Goal: Task Accomplishment & Management: Manage account settings

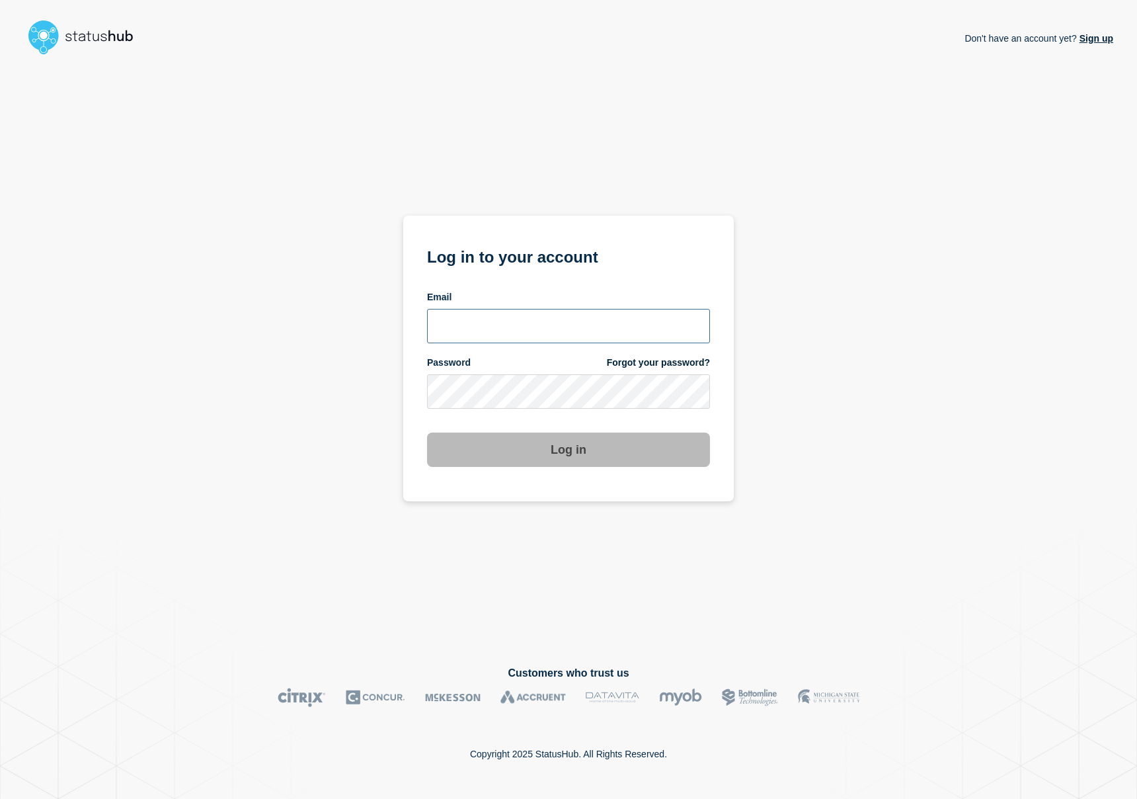
click at [502, 331] on input "email input" at bounding box center [568, 326] width 283 height 34
type input "david.wei@bazaarvoice.com"
click at [0, 798] on com-1password-button at bounding box center [0, 799] width 0 height 0
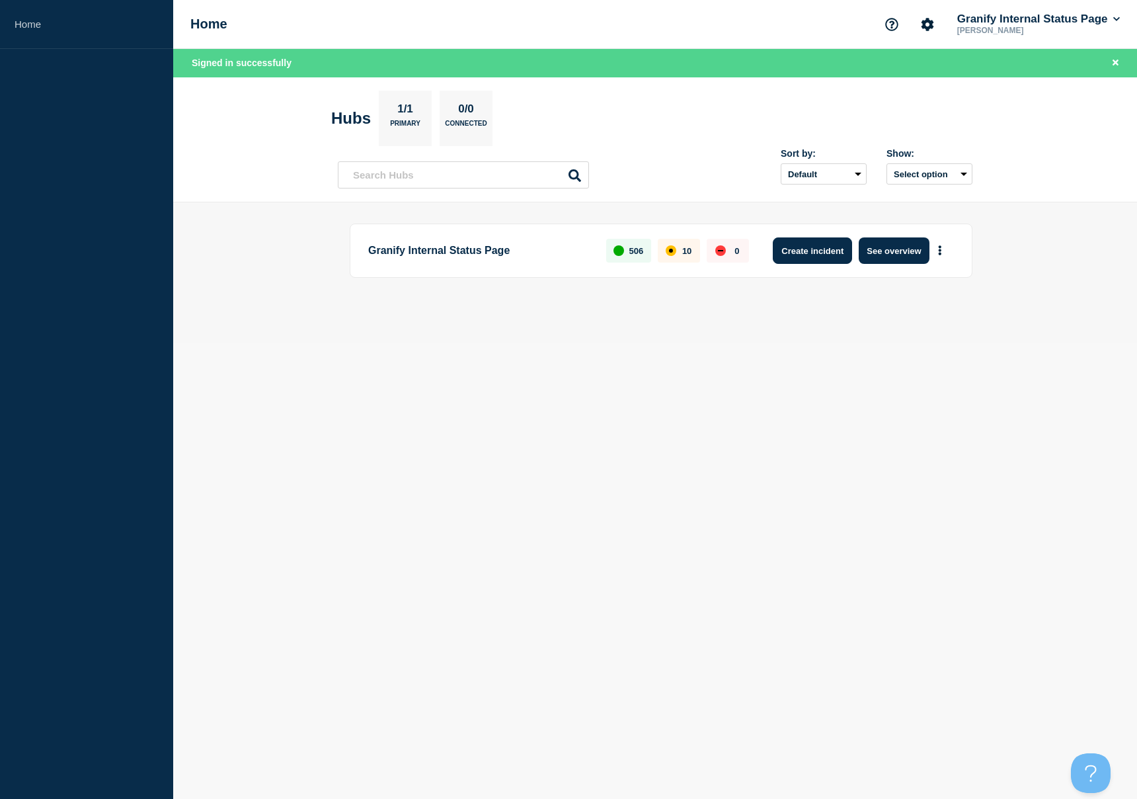
click at [804, 257] on button "Create incident" at bounding box center [812, 250] width 79 height 26
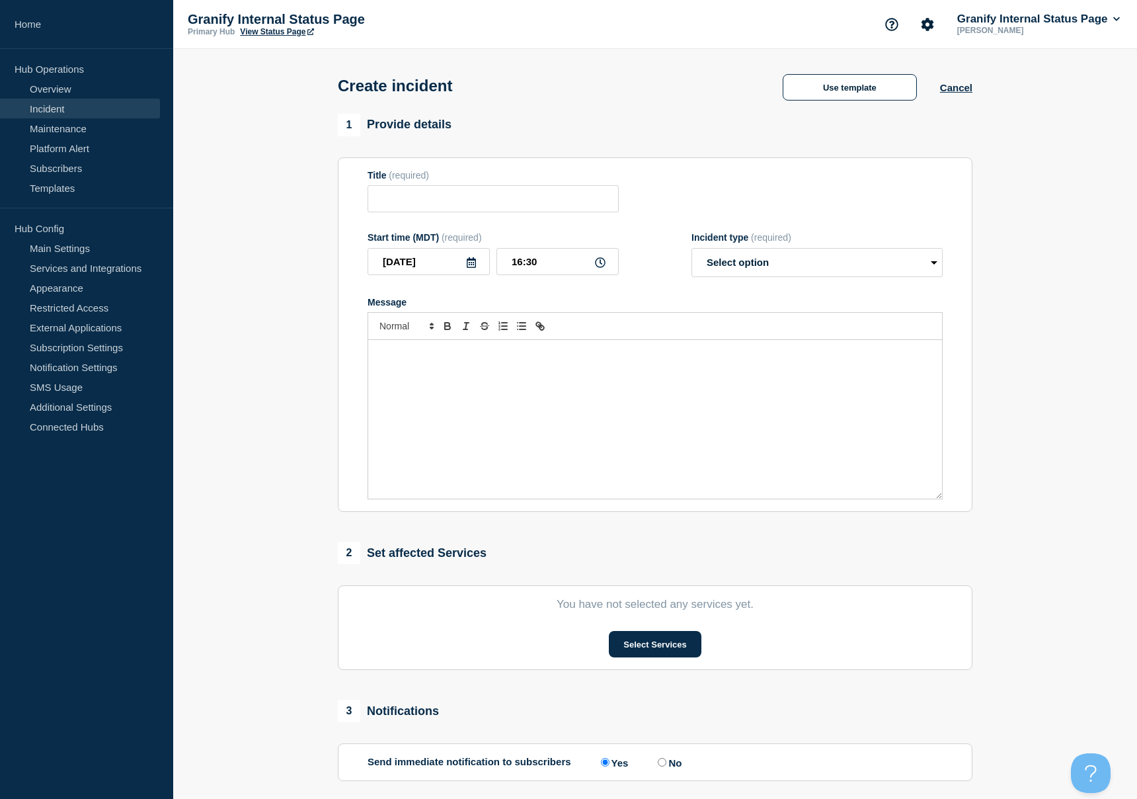
click at [717, 210] on div "Title (required)" at bounding box center [655, 191] width 575 height 43
click at [882, 89] on button "Use template" at bounding box center [850, 87] width 134 height 26
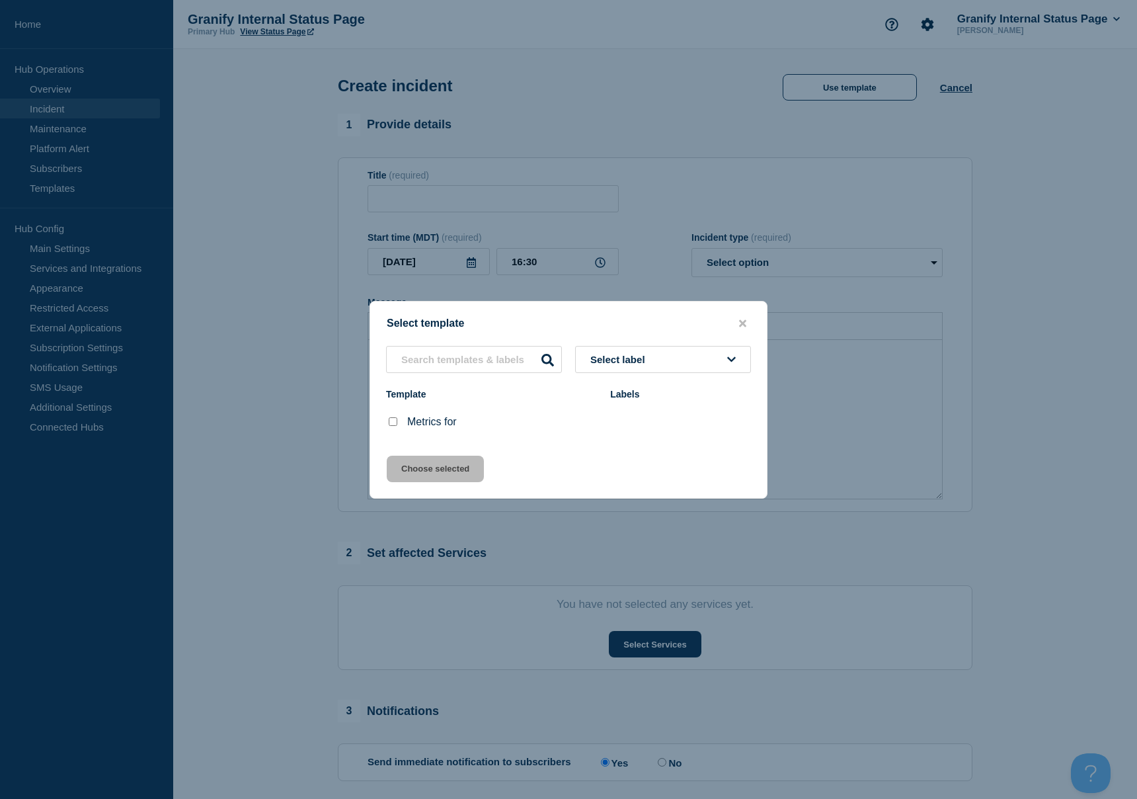
click at [395, 426] on input "Metrics for checkbox" at bounding box center [393, 421] width 9 height 9
checkbox input "true"
click at [437, 475] on button "Choose selected" at bounding box center [435, 469] width 97 height 26
type input "Metrics for"
select select "monitoring"
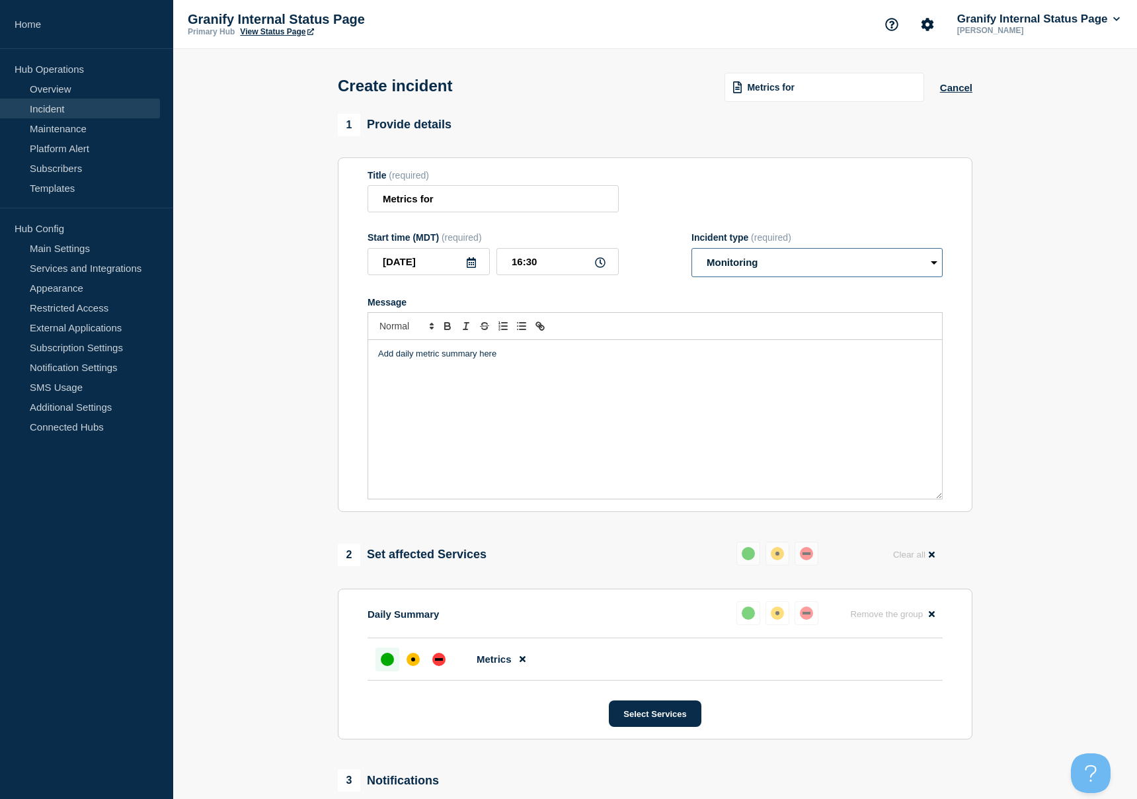
click at [764, 272] on select "Select option Investigating Identified Monitoring" at bounding box center [817, 262] width 251 height 29
click at [536, 372] on div "Add daily metric summary here" at bounding box center [655, 419] width 574 height 159
drag, startPoint x: 536, startPoint y: 372, endPoint x: 336, endPoint y: 360, distance: 200.0
click at [336, 360] on div "1 Provide details Title (required) Metrics for Start time (MDT) (required) [DAT…" at bounding box center [656, 527] width 650 height 827
click at [526, 329] on line "Toggle bulleted list" at bounding box center [523, 329] width 6 height 0
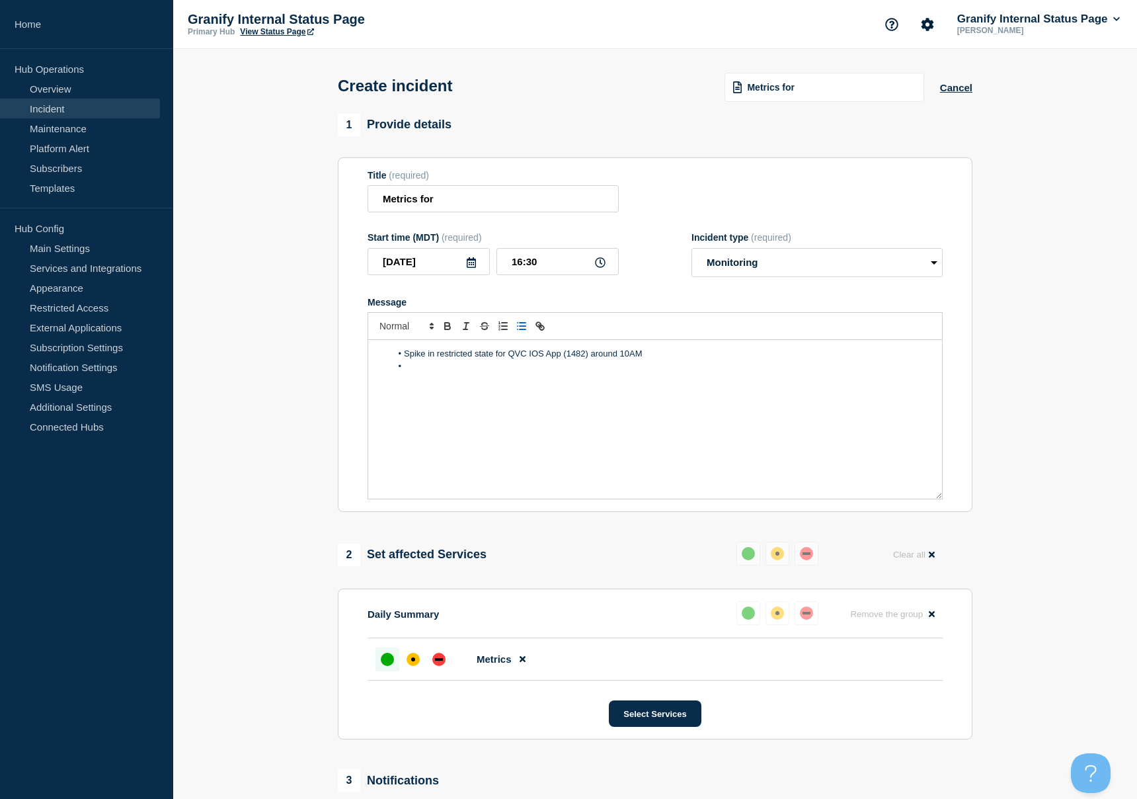
click at [679, 370] on li "Message" at bounding box center [662, 366] width 542 height 12
click at [659, 360] on li "Spike in restricted state for QVC IOS App (1482) around 10AM" at bounding box center [662, 354] width 542 height 12
drag, startPoint x: 643, startPoint y: 369, endPoint x: 405, endPoint y: 360, distance: 238.2
click at [405, 360] on ol "Spike in restricted state for QVC IOS App (1482) around 10AM." at bounding box center [655, 360] width 554 height 24
drag, startPoint x: 650, startPoint y: 362, endPoint x: 397, endPoint y: 356, distance: 252.7
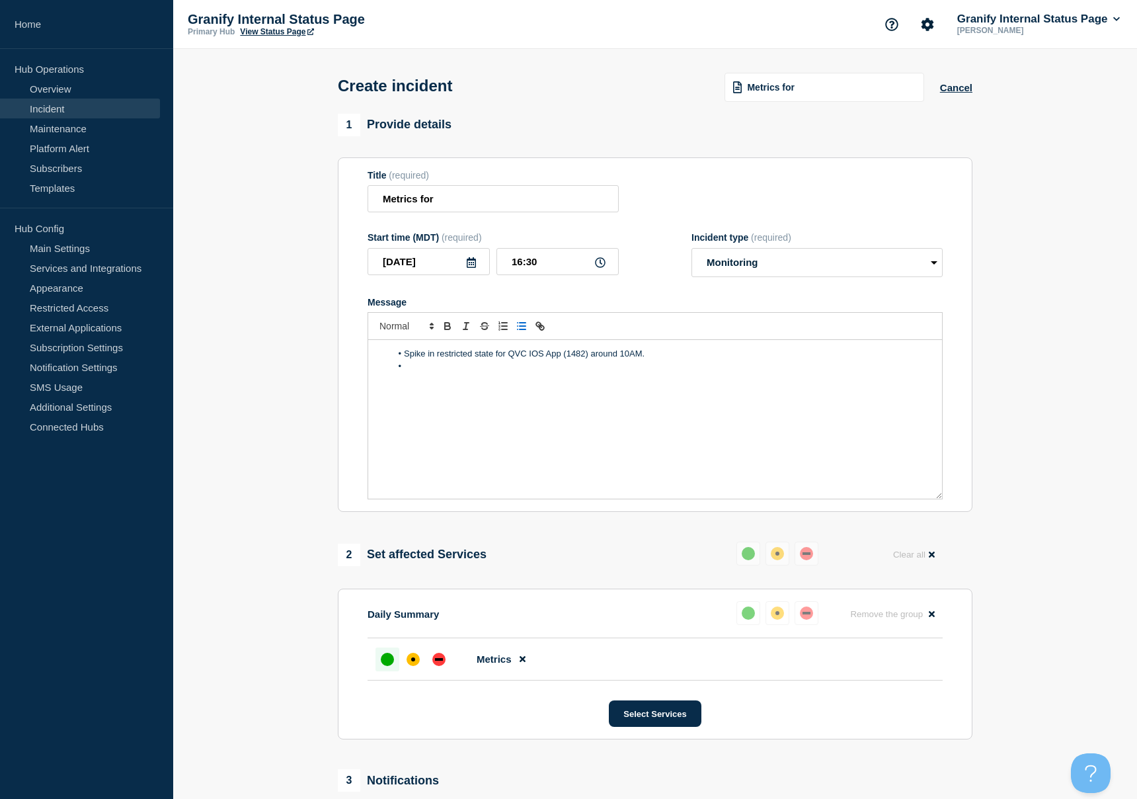
click at [397, 356] on div "Spike in restricted state for QVC IOS App (1482) around 10AM." at bounding box center [655, 419] width 574 height 159
click at [741, 372] on li "Message" at bounding box center [662, 366] width 542 height 12
click at [774, 370] on li "Message" at bounding box center [662, 366] width 542 height 12
click at [787, 360] on li "QVC IOS App (1482) spike in restricted state of type 'unkown'. Investigation ti…" at bounding box center [662, 354] width 542 height 12
drag, startPoint x: 768, startPoint y: 363, endPoint x: 795, endPoint y: 364, distance: 27.8
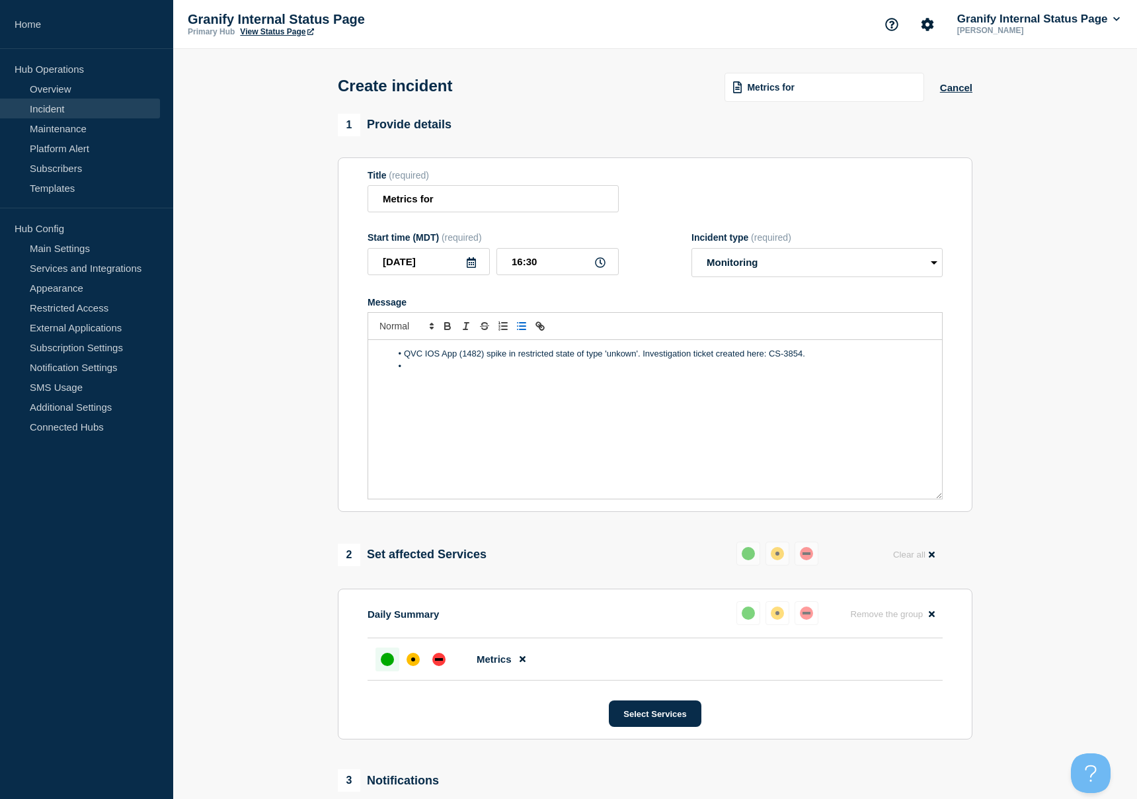
click at [796, 360] on li "QVC IOS App (1482) spike in restricted state of type 'unkown'. Investigation ti…" at bounding box center [662, 354] width 542 height 12
click at [766, 360] on li "QVC IOS App (1482) spike in restricted state of type 'unkown'. Investigation ti…" at bounding box center [662, 354] width 542 height 12
drag, startPoint x: 770, startPoint y: 364, endPoint x: 802, endPoint y: 365, distance: 32.4
click at [802, 360] on li "QVC IOS App (1482) spike in restricted state of type 'unkown'. Investigation ti…" at bounding box center [662, 354] width 542 height 12
paste input "[URL][DOMAIN_NAME]"
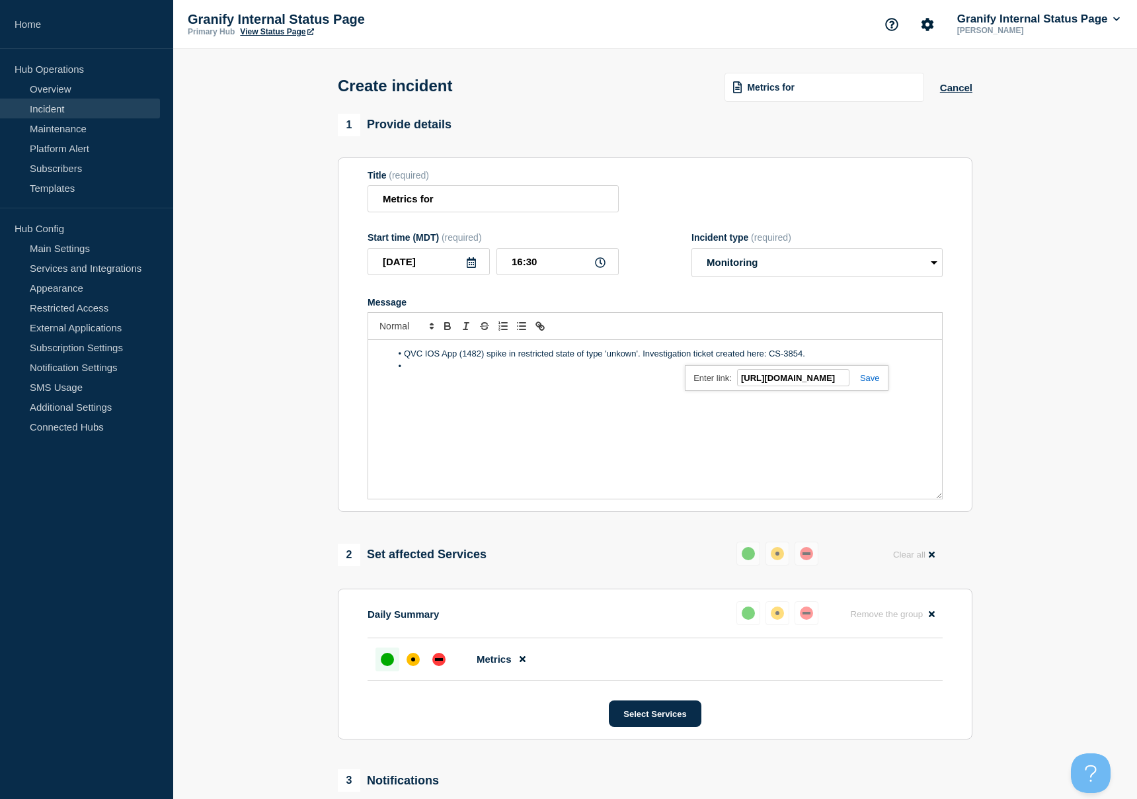
click at [870, 383] on link at bounding box center [865, 378] width 30 height 10
click at [691, 388] on div "QVC IOS App (1482) spike in restricted state of type 'unkown'. Investigation ti…" at bounding box center [655, 419] width 574 height 159
click at [424, 372] on li "Message" at bounding box center [662, 366] width 542 height 12
click at [489, 372] on li "Spike in errors in HSN [URL][DOMAIN_NAME]" at bounding box center [662, 366] width 542 height 12
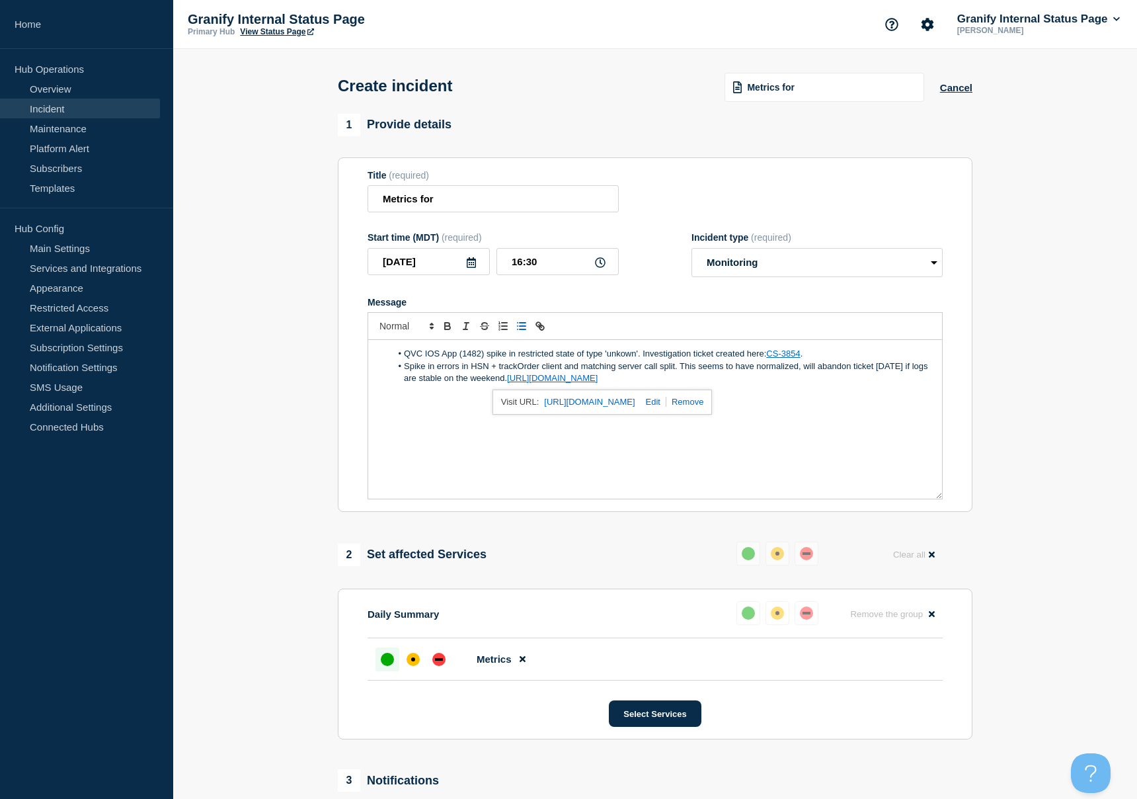
drag, startPoint x: 712, startPoint y: 387, endPoint x: 529, endPoint y: 389, distance: 183.2
click at [529, 385] on li "Spike in errors in HSN + trackOrder client and matching server call split. This…" at bounding box center [662, 372] width 542 height 24
drag, startPoint x: 543, startPoint y: 390, endPoint x: 528, endPoint y: 391, distance: 15.2
click at [528, 385] on li "Spike in errors in HSN + trackOrder client and matching server call split. This…" at bounding box center [662, 372] width 542 height 24
paste input "[URL][DOMAIN_NAME]"
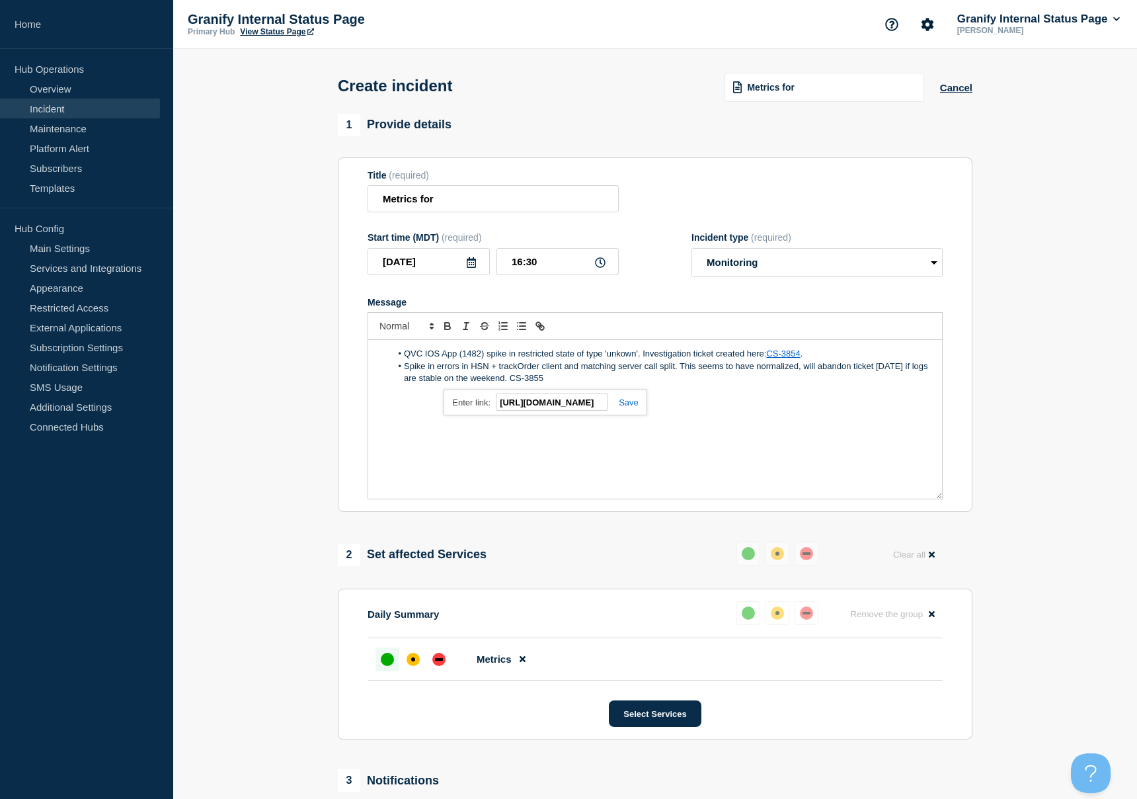
click at [631, 407] on link at bounding box center [623, 402] width 30 height 10
click at [588, 385] on li "Spike in errors in HSN + trackOrder client and matching server call split. This…" at bounding box center [662, 372] width 542 height 24
click at [583, 397] on li "[PERSON_NAME] in critical logs for Old Navy (1472)" at bounding box center [662, 391] width 542 height 12
click at [489, 376] on li "Spike in errors in HSN + trackOrder client and matching server call split. This…" at bounding box center [662, 372] width 542 height 24
click at [555, 421] on div "QVC IOS App (1482) spike in restricted state of type 'unkown'. Investigation ti…" at bounding box center [655, 419] width 574 height 159
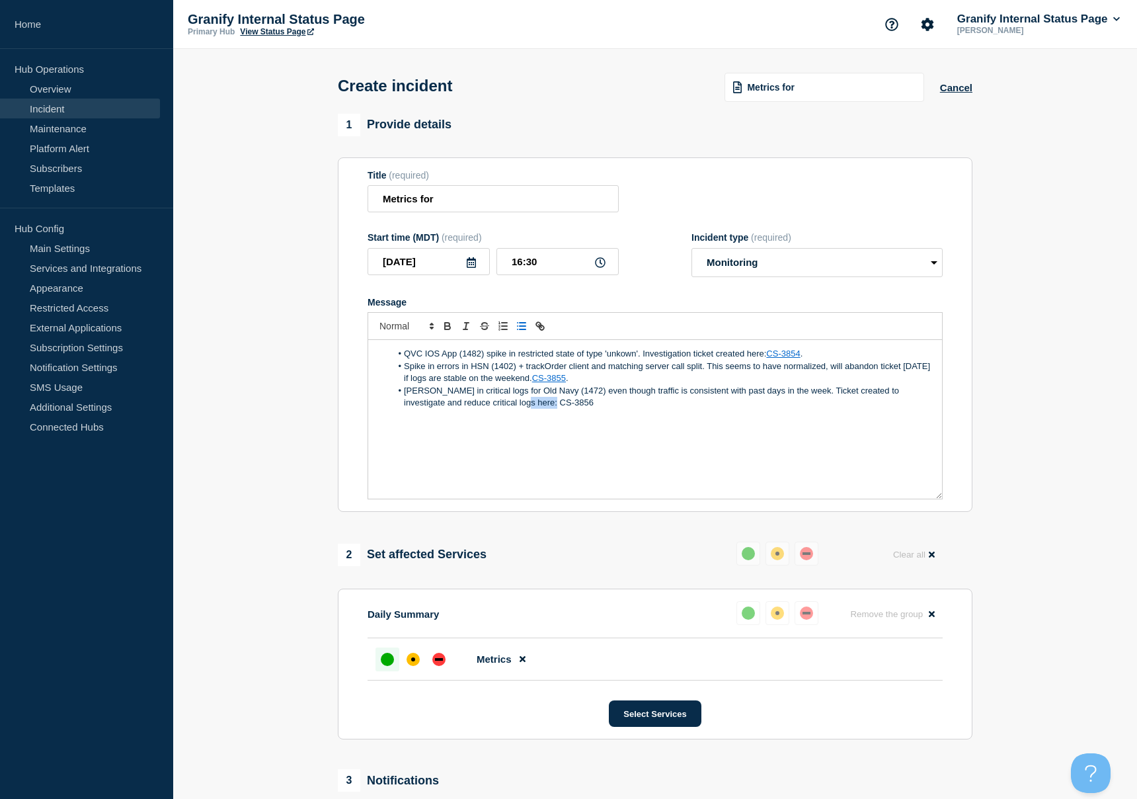
drag, startPoint x: 534, startPoint y: 417, endPoint x: 501, endPoint y: 417, distance: 33.1
click at [501, 409] on li "[PERSON_NAME] in critical logs for Old Navy (1472) even though traffic is consi…" at bounding box center [662, 397] width 542 height 24
paste input "o [URL][DOMAIN_NAME]"
click at [611, 434] on div "[URL][DOMAIN_NAME] o [URL][DOMAIN_NAME]" at bounding box center [517, 427] width 203 height 26
click at [608, 431] on link at bounding box center [595, 426] width 30 height 10
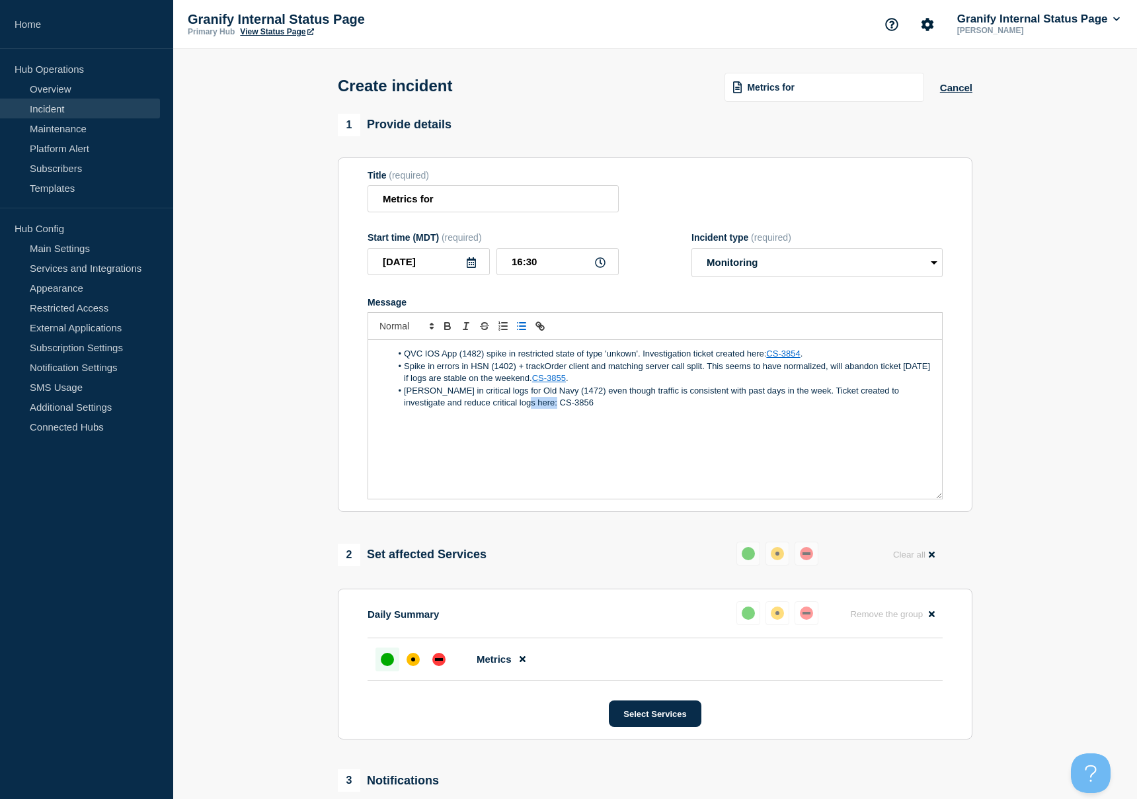
click at [553, 409] on li "[PERSON_NAME] in critical logs for Old Navy (1472) even though traffic is consi…" at bounding box center [662, 397] width 542 height 24
drag, startPoint x: 542, startPoint y: 419, endPoint x: 500, endPoint y: 415, distance: 41.9
click at [500, 409] on li "[PERSON_NAME] in critical logs for Old Navy (1472) even though traffic is consi…" at bounding box center [662, 397] width 542 height 24
paste input "o [URL][DOMAIN_NAME]"
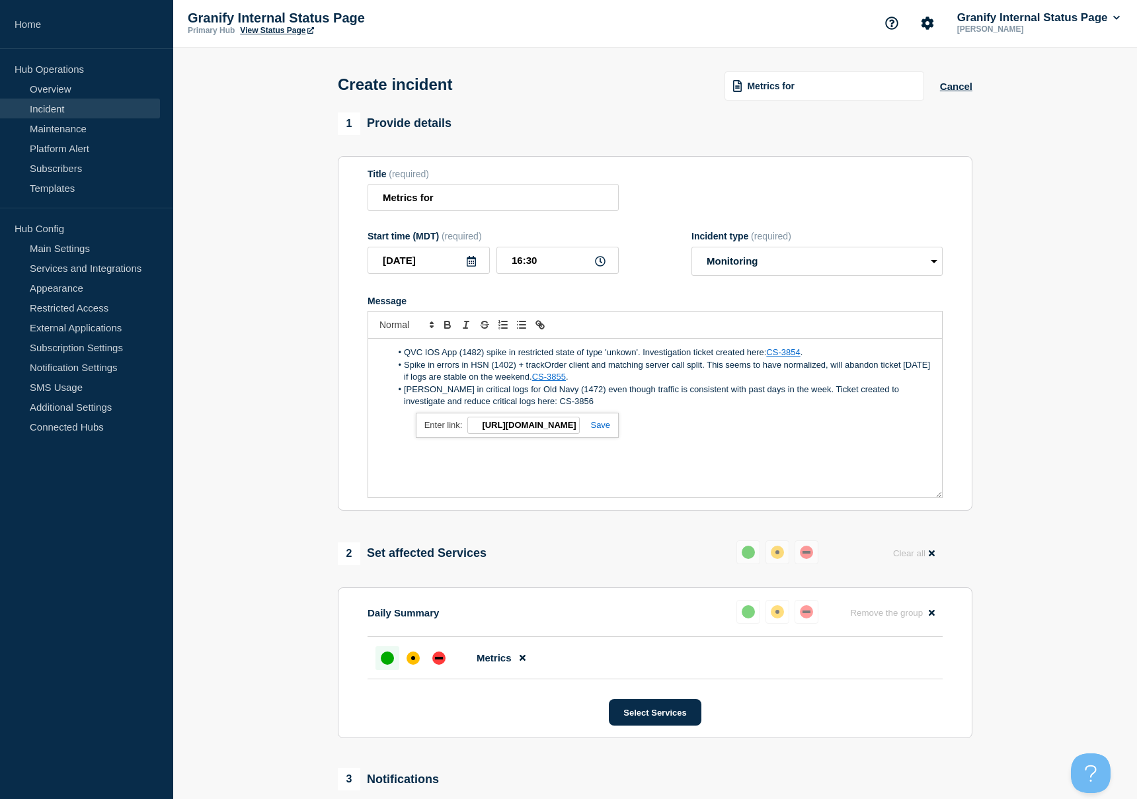
scroll to position [0, 0]
click at [596, 430] on link at bounding box center [595, 425] width 30 height 10
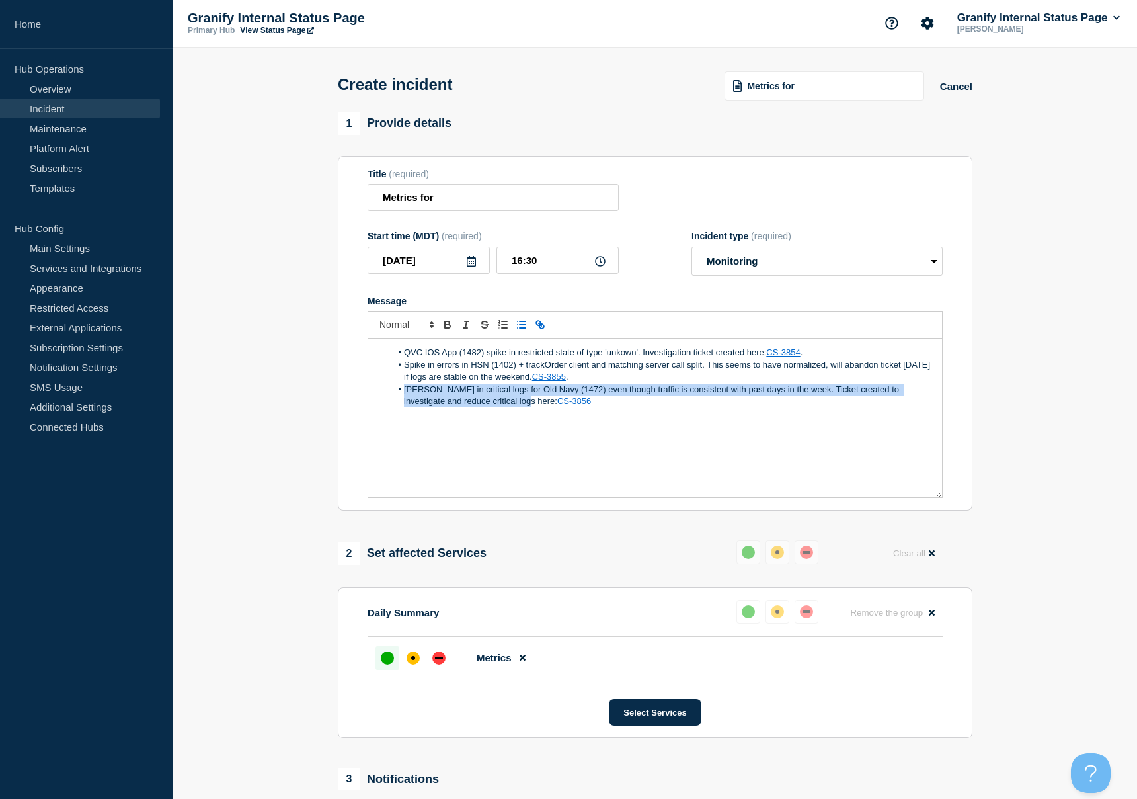
click at [706, 408] on li "[PERSON_NAME] in critical logs for Old Navy (1472) even though traffic is consi…" at bounding box center [662, 396] width 542 height 24
click at [566, 382] on link "CS-3855" at bounding box center [549, 377] width 34 height 10
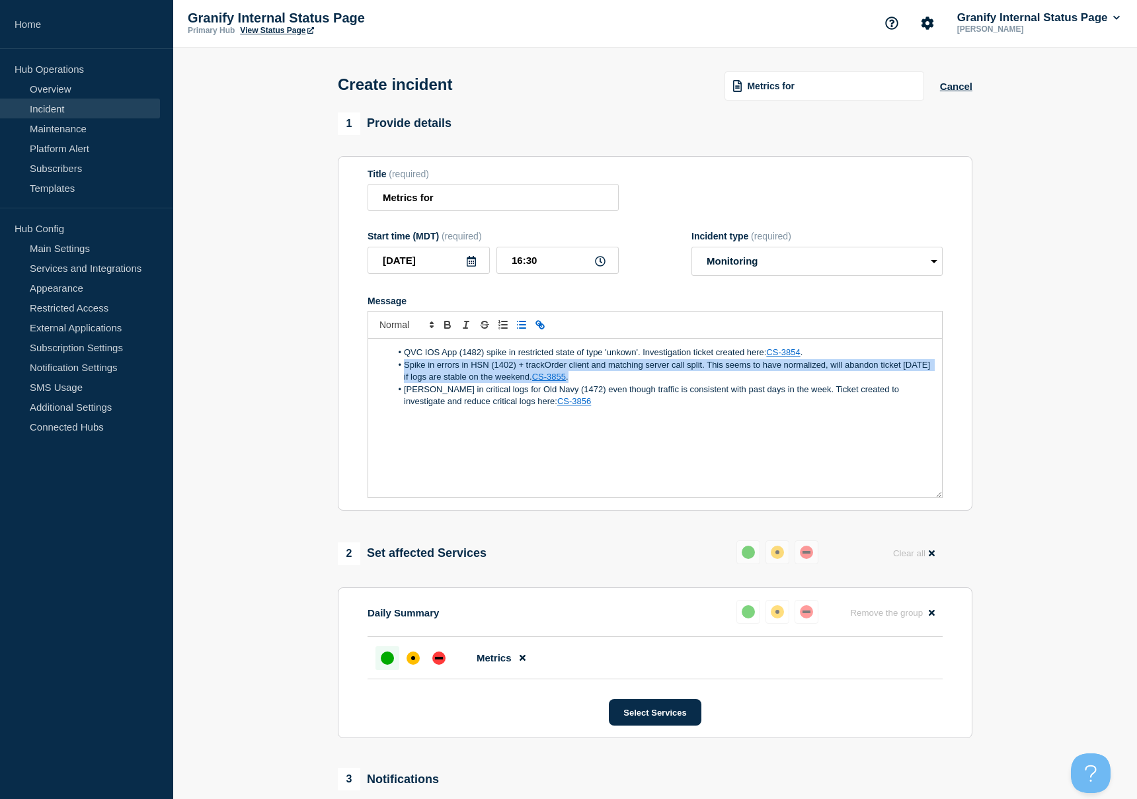
click at [566, 382] on link "CS-3855" at bounding box center [549, 377] width 34 height 10
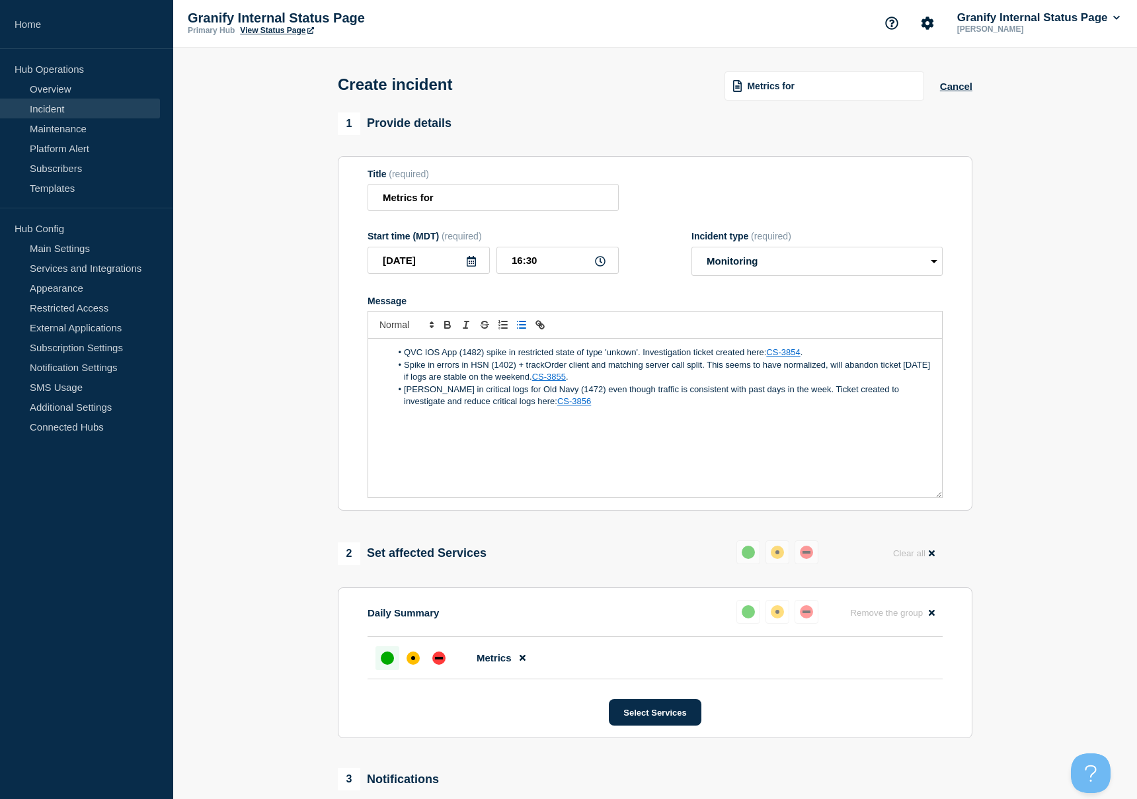
click at [616, 384] on li "Spike in errors in HSN (1402) + trackOrder client and matching server call spli…" at bounding box center [662, 371] width 542 height 24
drag, startPoint x: 601, startPoint y: 389, endPoint x: 568, endPoint y: 389, distance: 33.1
click at [568, 384] on li "Spike in errors in HSN (1402) + trackOrder client and matching server call spli…" at bounding box center [662, 371] width 542 height 24
paste input "[URL][DOMAIN_NAME]"
type input "[URL][DOMAIN_NAME]"
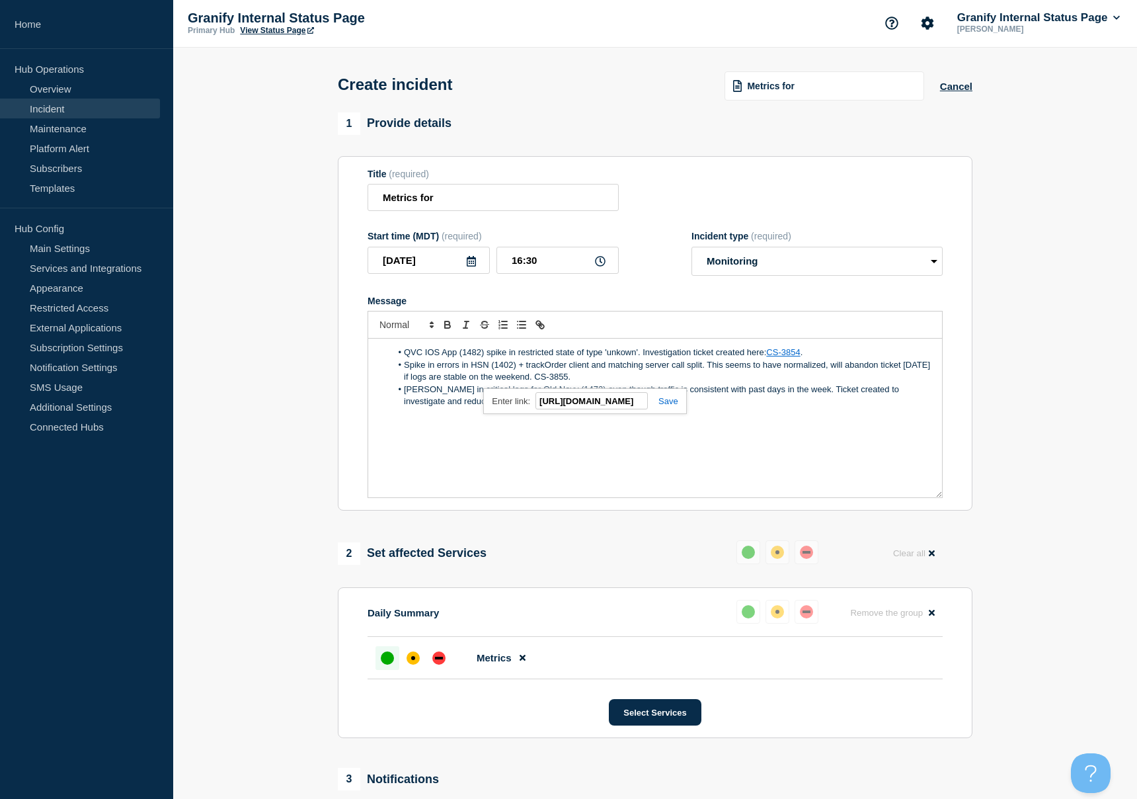
click at [670, 406] on link at bounding box center [663, 401] width 30 height 10
click at [794, 357] on link "CS-3854" at bounding box center [783, 352] width 34 height 10
click at [830, 358] on li "QVC IOS App (1482) spike in restricted state of type 'unkown'. Investigation ti…" at bounding box center [662, 352] width 542 height 12
click at [791, 357] on link "CS-3854" at bounding box center [783, 352] width 34 height 10
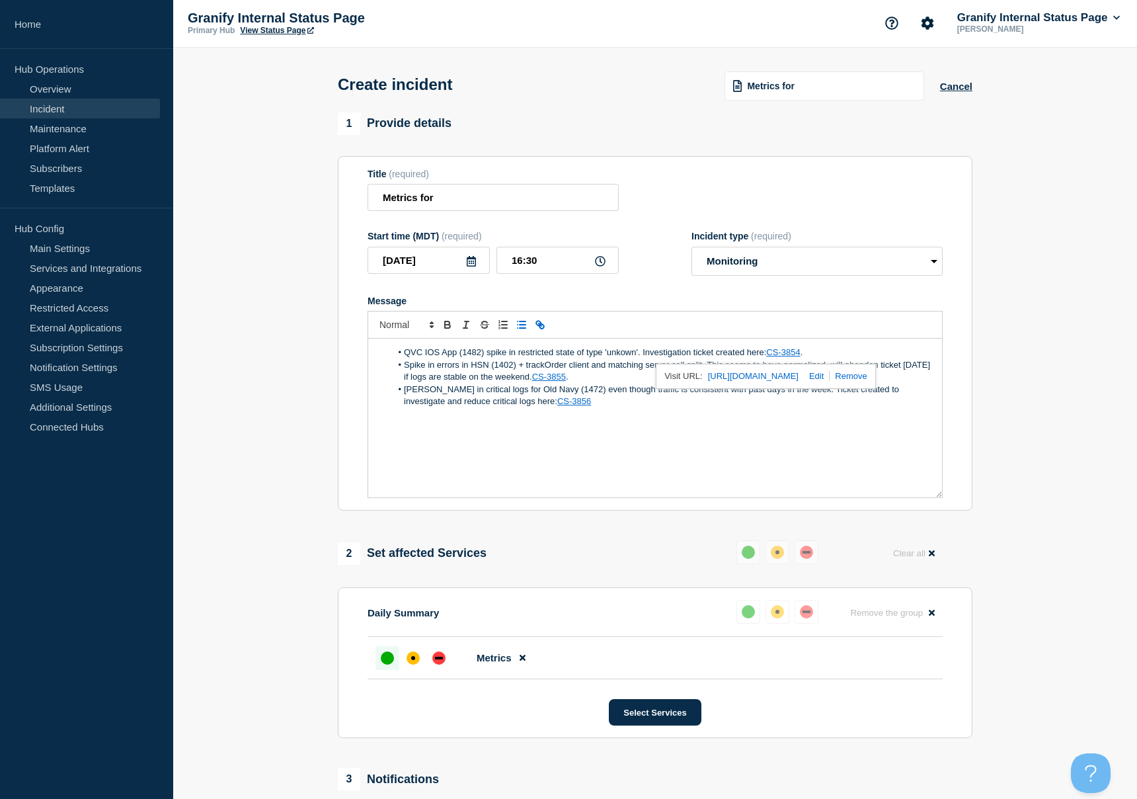
click at [766, 385] on link "[URL][DOMAIN_NAME]" at bounding box center [753, 376] width 91 height 17
click at [760, 470] on div "QVC IOS App (1482) spike in restricted state of type 'unkown'. Investigation ti…" at bounding box center [655, 418] width 574 height 159
click at [689, 454] on div "QVC IOS App (1482) spike in restricted state of type 'unkown'. Investigation ti…" at bounding box center [655, 418] width 574 height 159
click at [559, 421] on div "QVC IOS App (1482) spike in restricted state of type 'unkown'. Investigation ti…" at bounding box center [655, 418] width 574 height 159
click at [404, 358] on span "Message" at bounding box center [404, 352] width 0 height 12
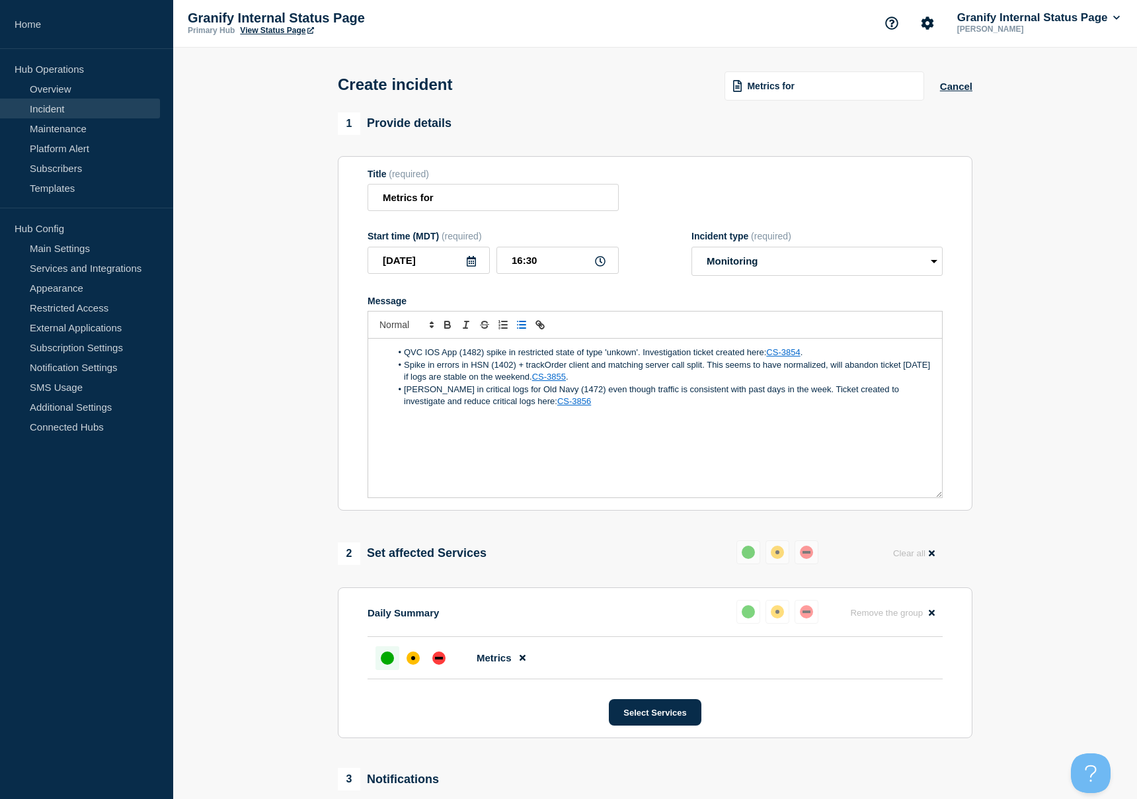
click at [588, 433] on div "QVC IOS App (1482) spike in restricted state of type 'unkown'. Investigation ti…" at bounding box center [655, 418] width 574 height 159
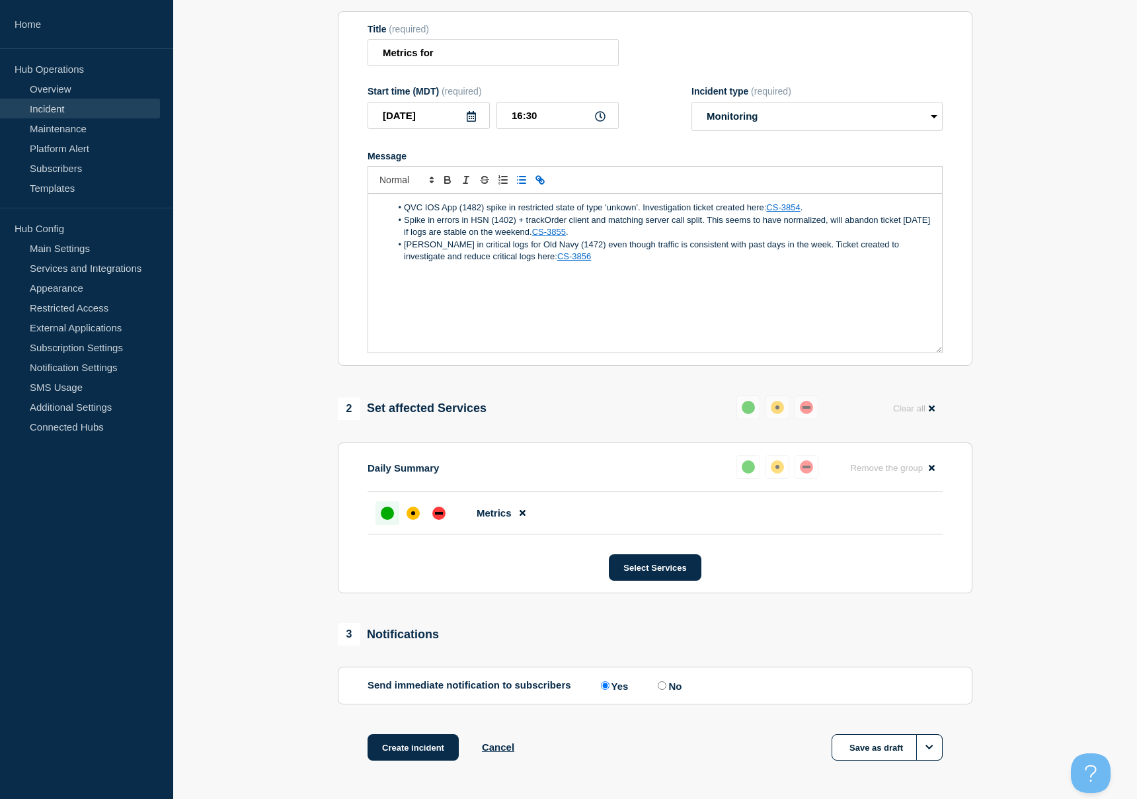
scroll to position [212, 0]
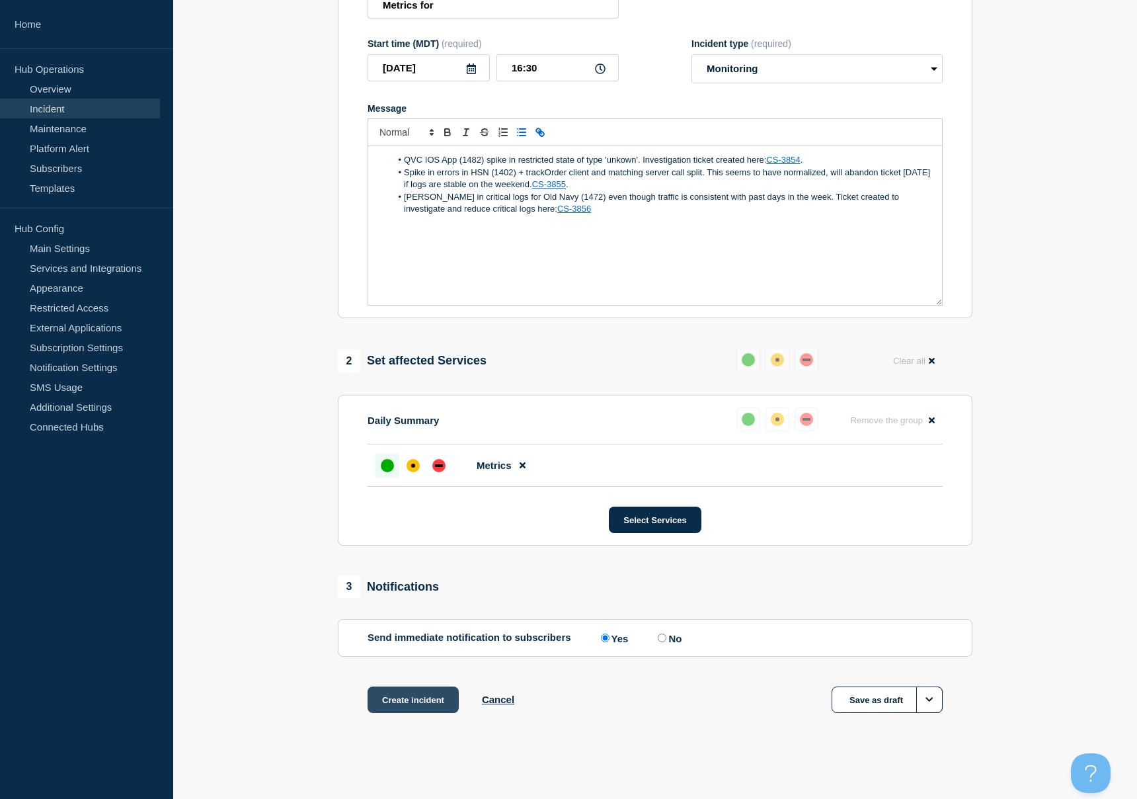
click at [410, 696] on button "Create incident" at bounding box center [413, 699] width 91 height 26
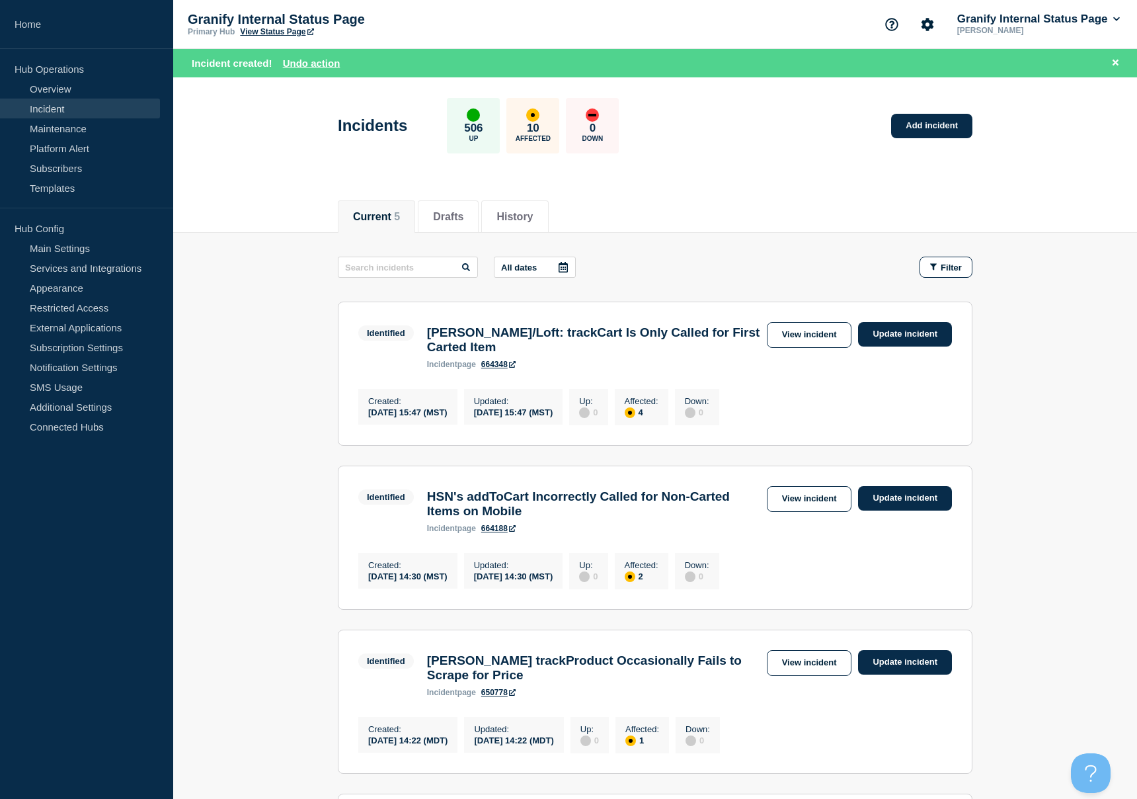
click at [291, 323] on main "All dates Filter Identified 4 Affected [PERSON_NAME]/Loft: trackCart Is Only Ca…" at bounding box center [655, 677] width 964 height 889
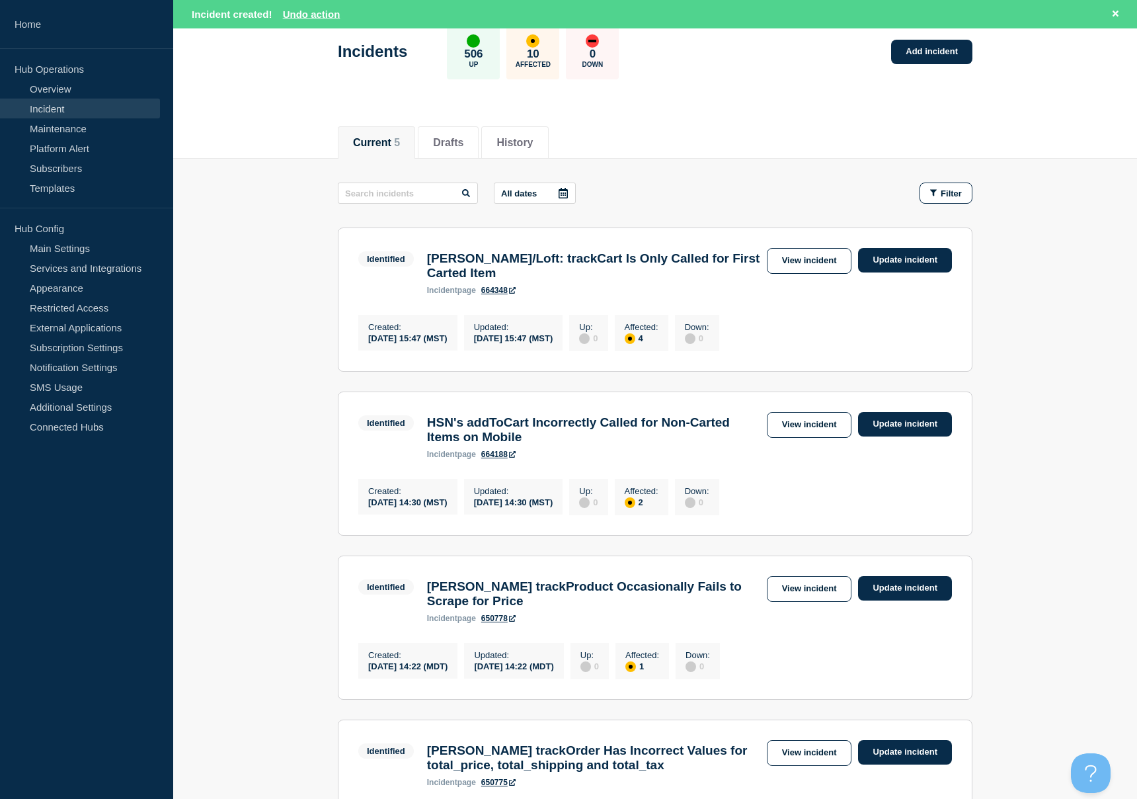
scroll to position [80, 0]
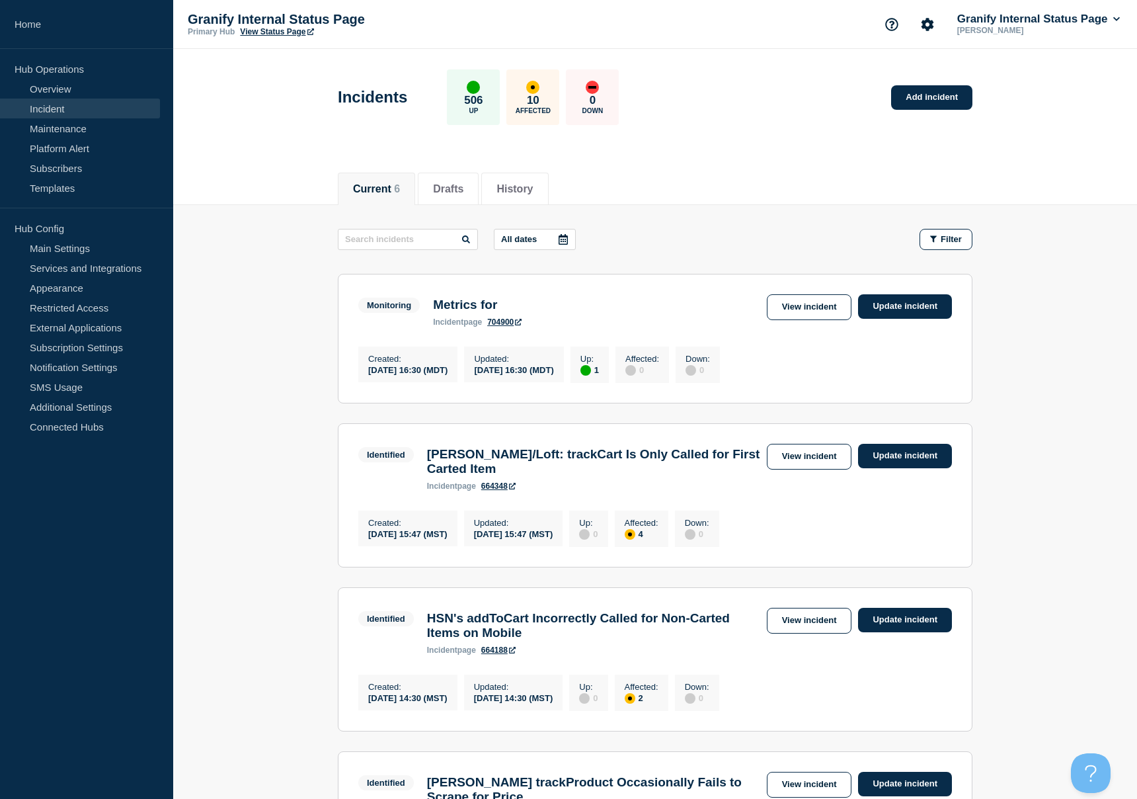
click at [886, 350] on div "Created : 2025-08-29 16:30 (MDT) Updated : 2025-08-29 16:30 (MDT) Up : 1 Affect…" at bounding box center [655, 363] width 594 height 40
click at [905, 354] on div "Created : 2025-08-29 16:30 (MDT) Updated : 2025-08-29 16:30 (MDT) Up : 1 Affect…" at bounding box center [655, 363] width 594 height 40
click at [894, 316] on link "Update incident" at bounding box center [905, 306] width 94 height 24
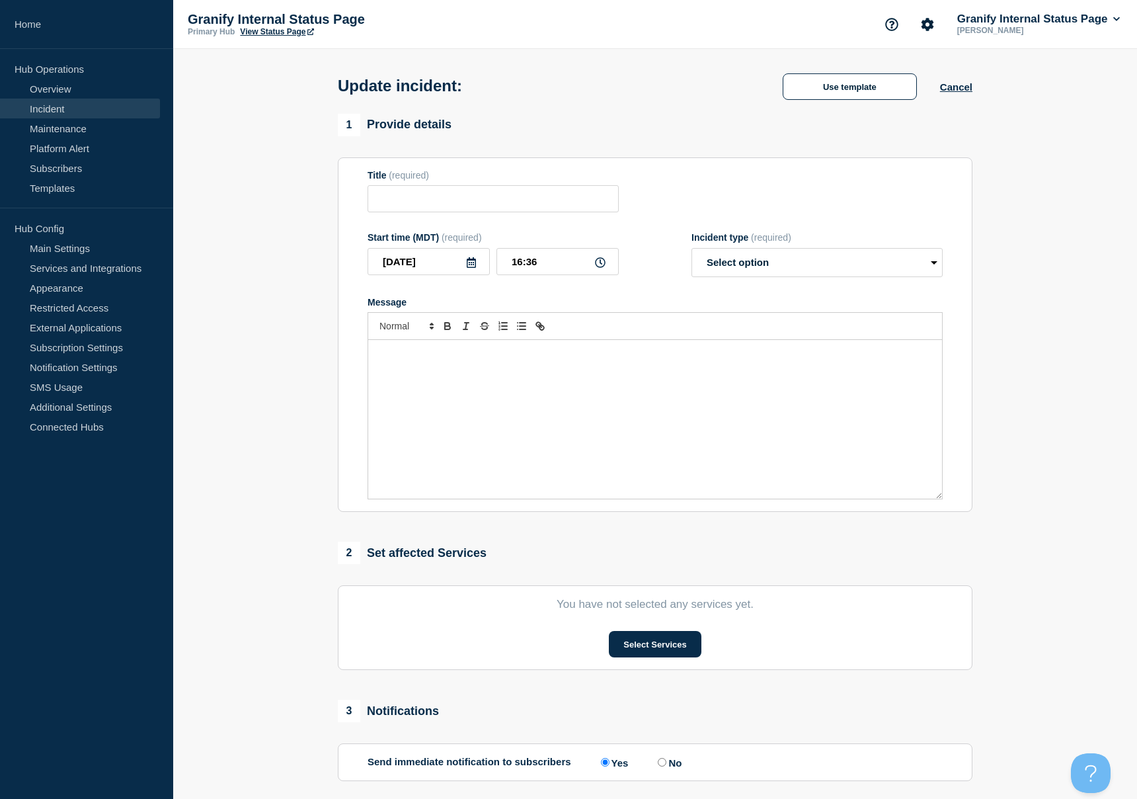
type input "Metrics for"
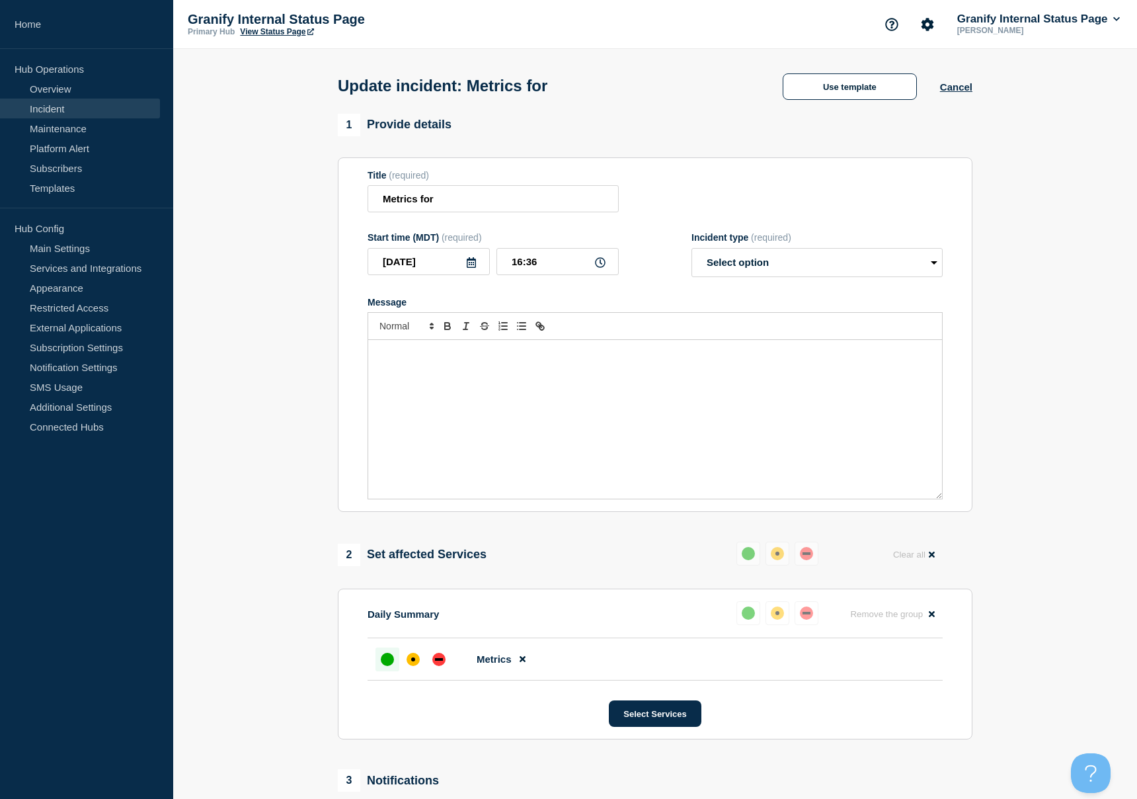
scroll to position [292, 0]
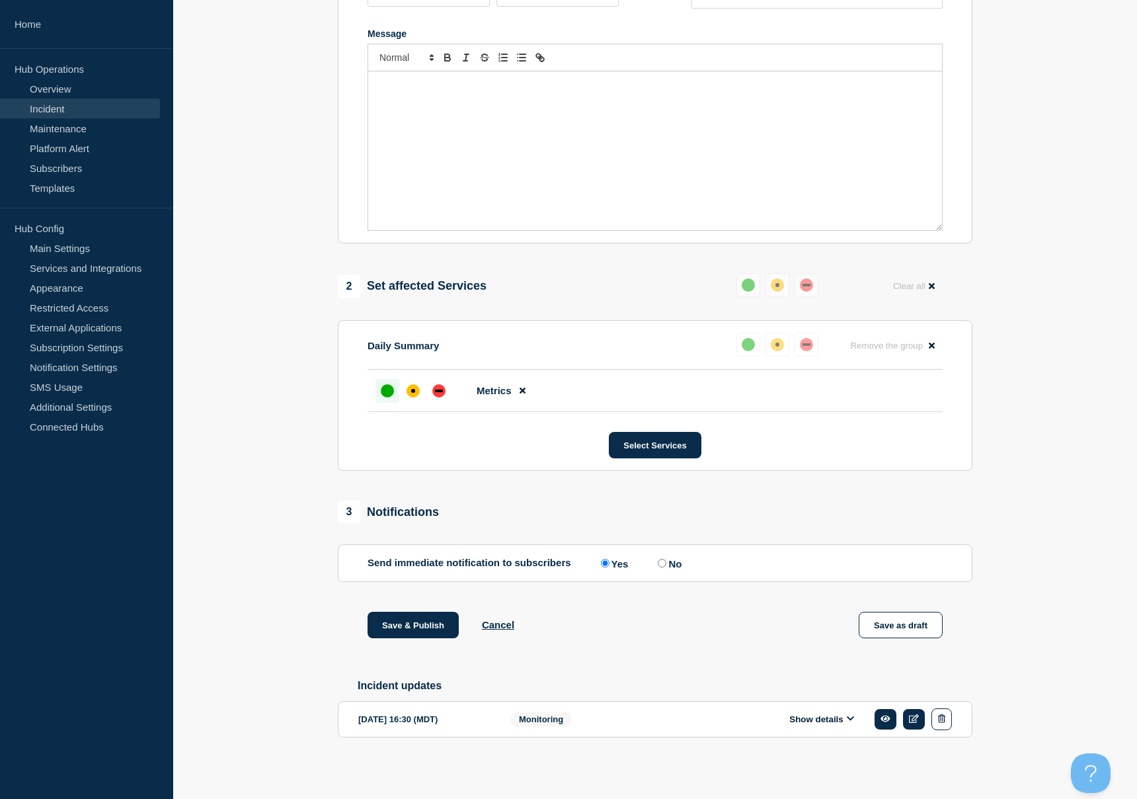
click at [665, 557] on label "No" at bounding box center [668, 563] width 27 height 13
click at [665, 559] on input "No" at bounding box center [662, 563] width 9 height 9
radio input "true"
radio input "false"
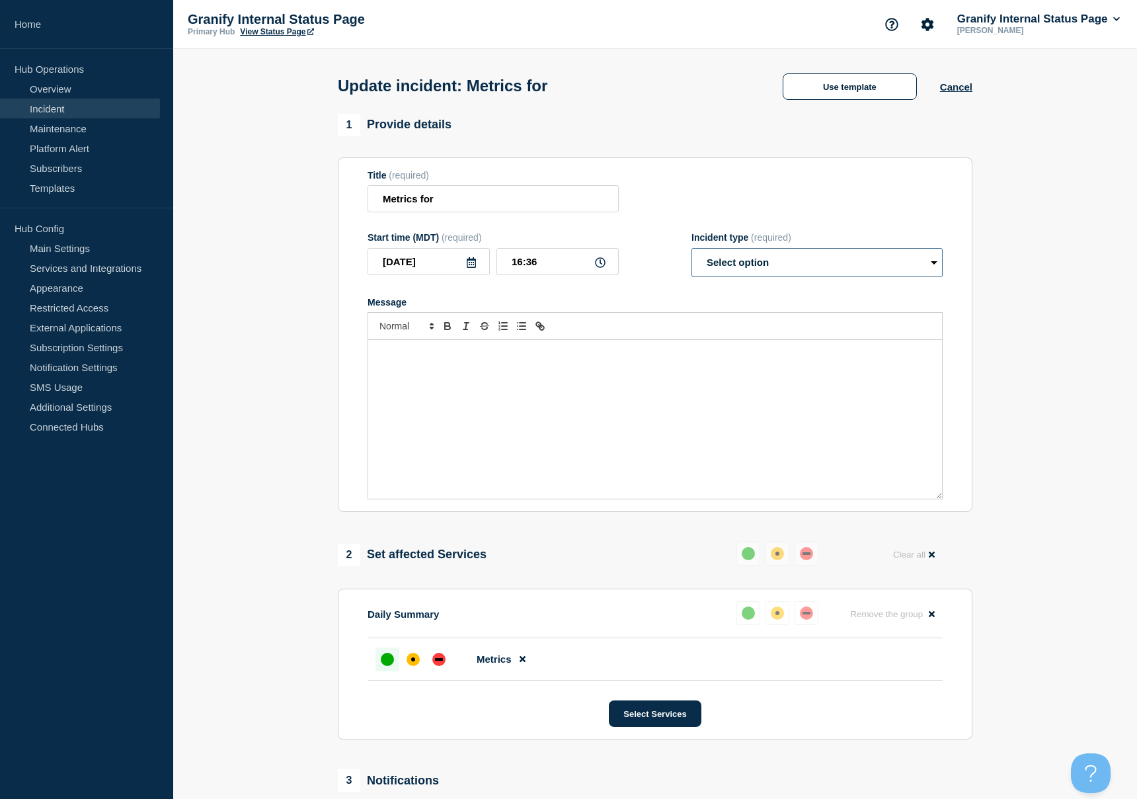
click at [786, 272] on select "Select option Investigating Identified Monitoring Resolved" at bounding box center [817, 262] width 251 height 29
select select "resolved"
click at [692, 257] on select "Select option Investigating Identified Monitoring Resolved" at bounding box center [817, 262] width 251 height 29
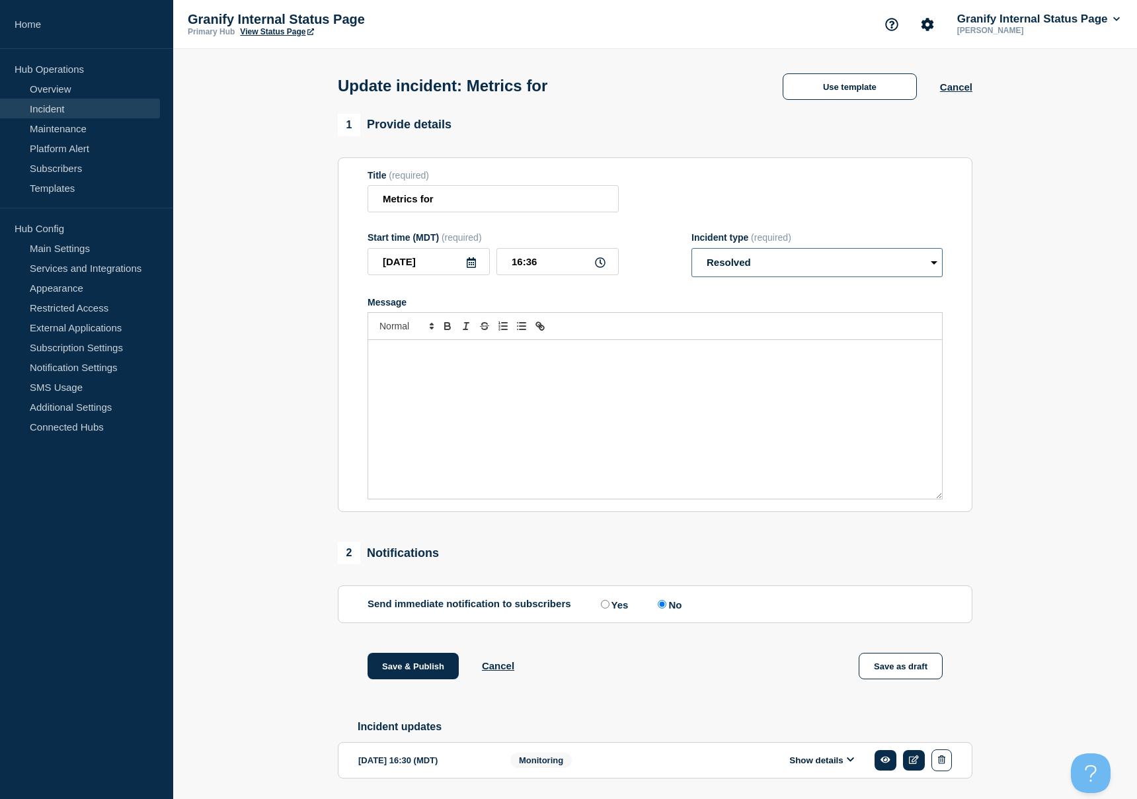
scroll to position [58, 0]
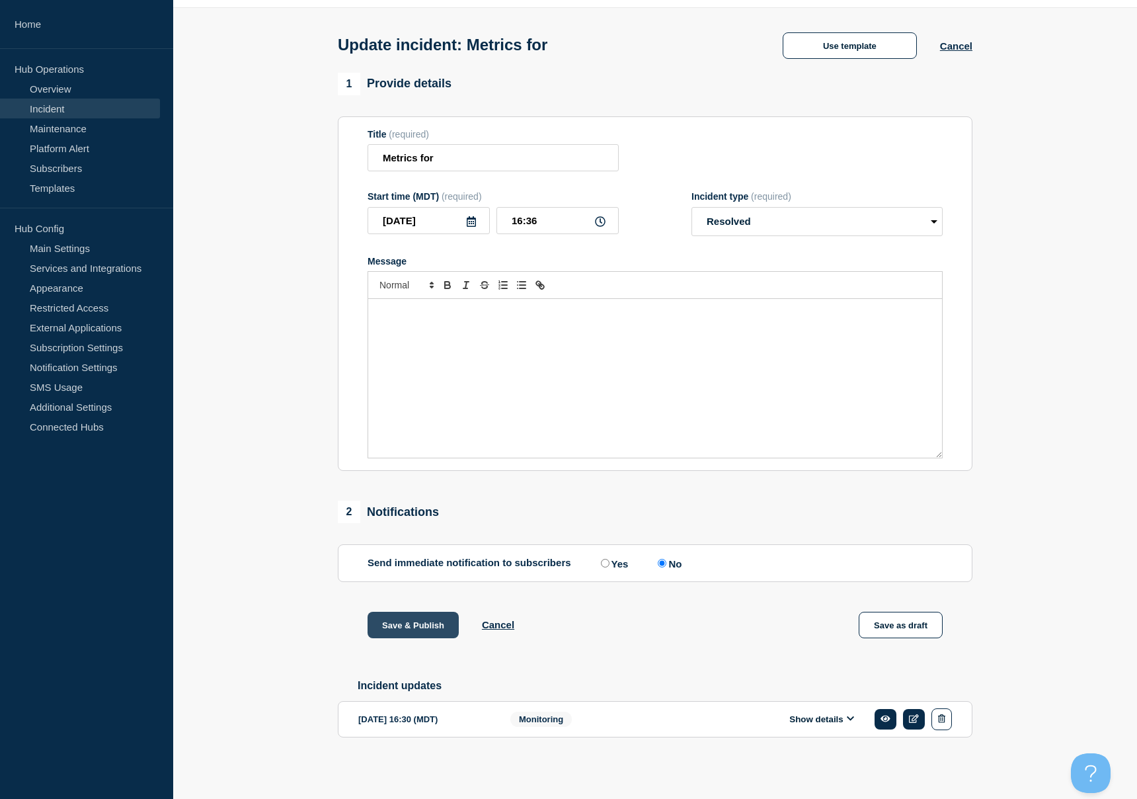
click at [399, 623] on button "Save & Publish" at bounding box center [413, 625] width 91 height 26
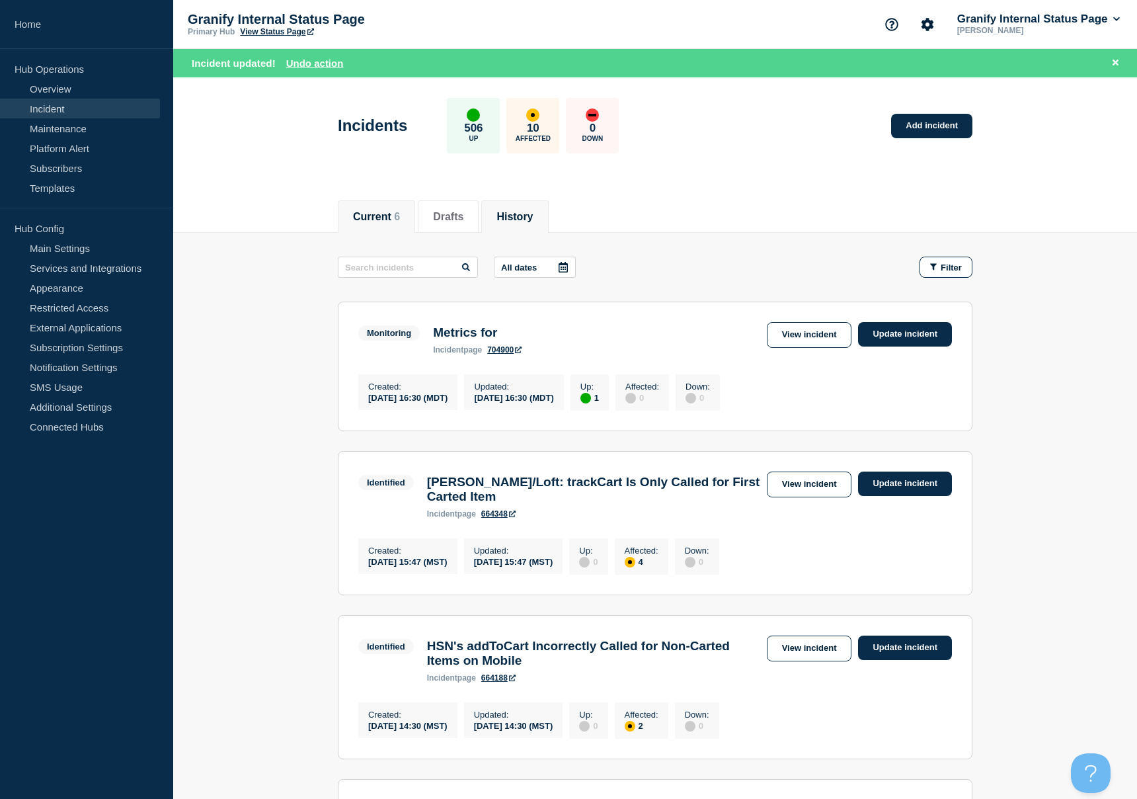
click at [501, 218] on button "History" at bounding box center [515, 217] width 36 height 12
click at [366, 216] on button "Current 6" at bounding box center [376, 217] width 47 height 12
click at [387, 220] on button "Current 6" at bounding box center [376, 217] width 47 height 12
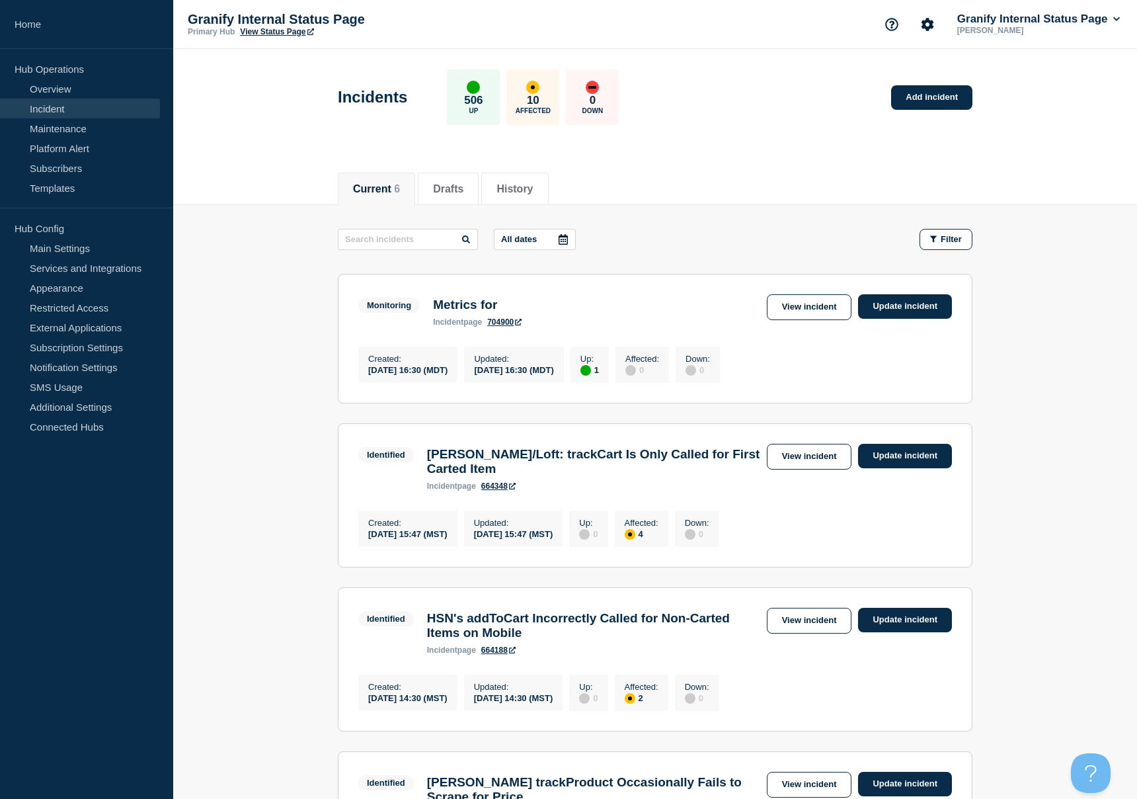
click at [585, 327] on div "Monitoring Metrics for incident page 704900 View incident Update incident" at bounding box center [655, 310] width 594 height 32
click at [908, 313] on link "Update incident" at bounding box center [905, 306] width 94 height 24
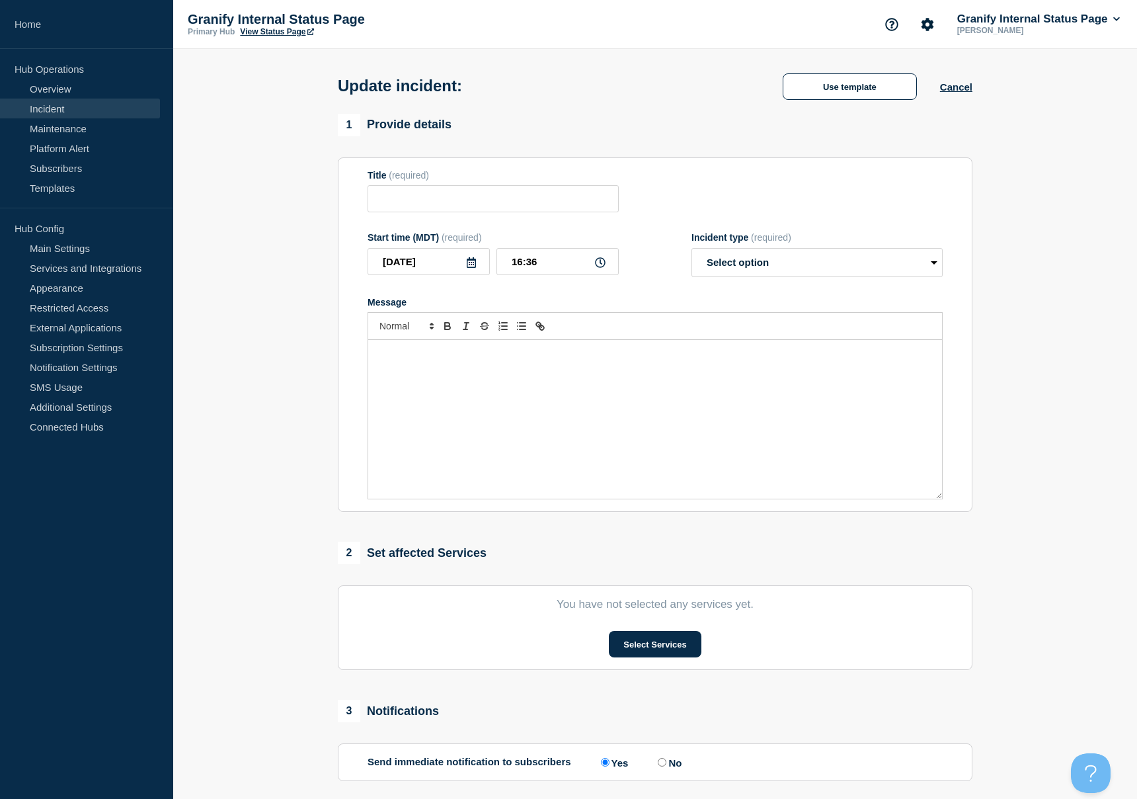
type input "Metrics for"
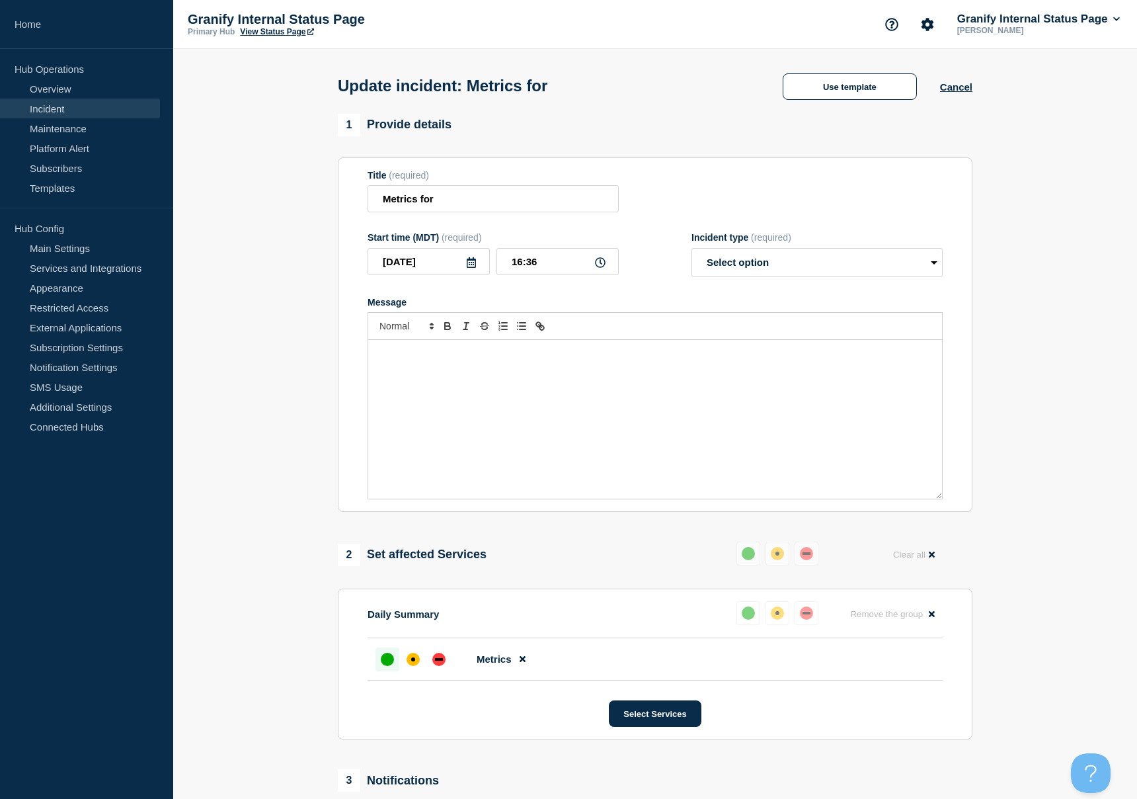
scroll to position [337, 0]
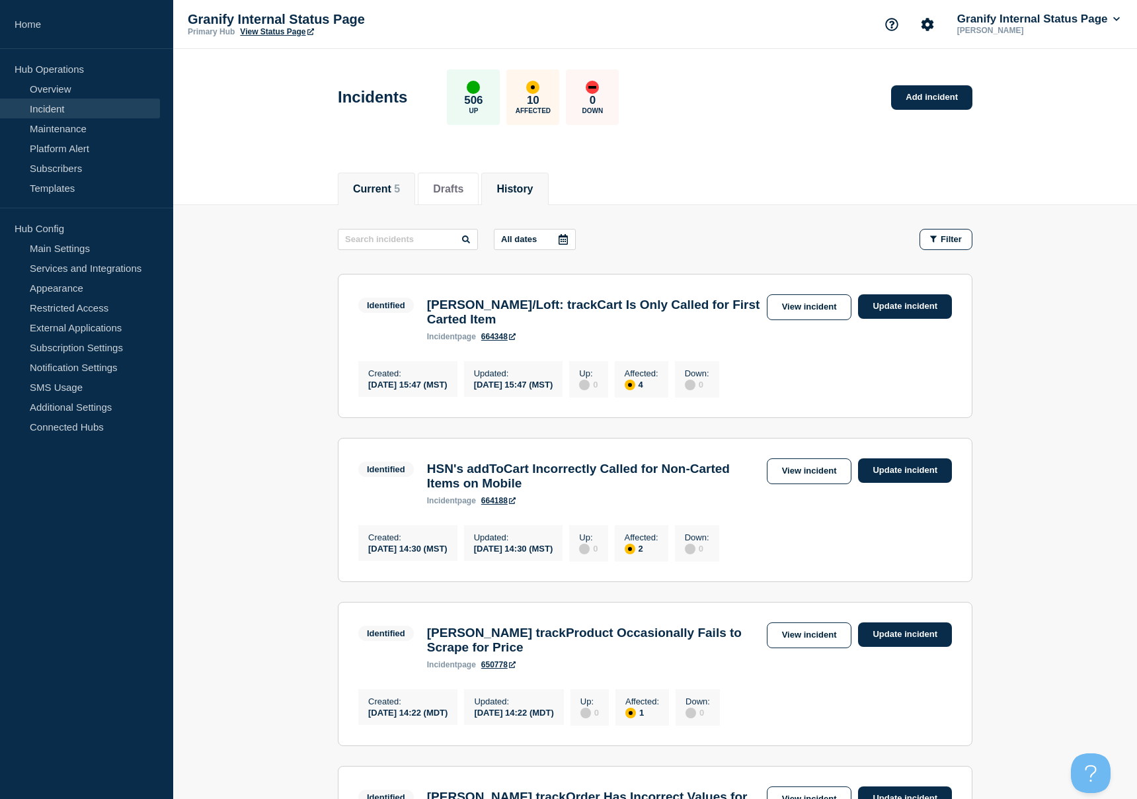
click at [527, 198] on li "History" at bounding box center [514, 189] width 67 height 32
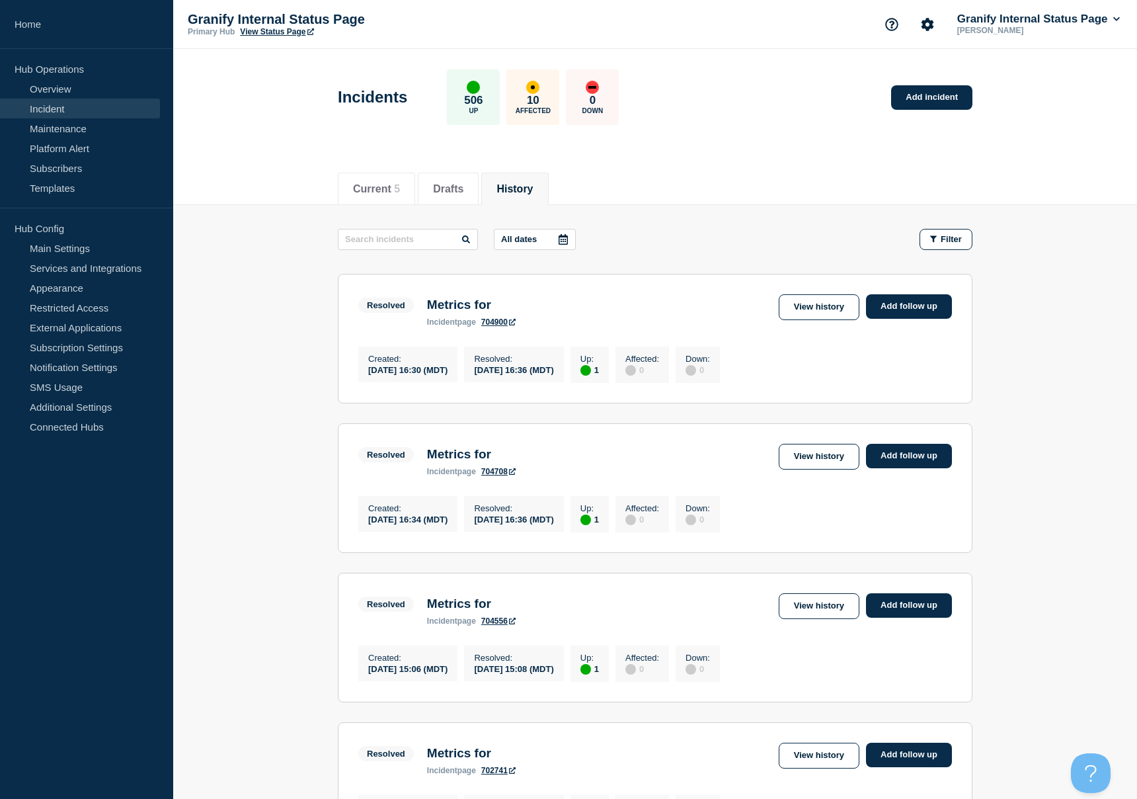
scroll to position [4, 0]
